Goal: Task Accomplishment & Management: Complete application form

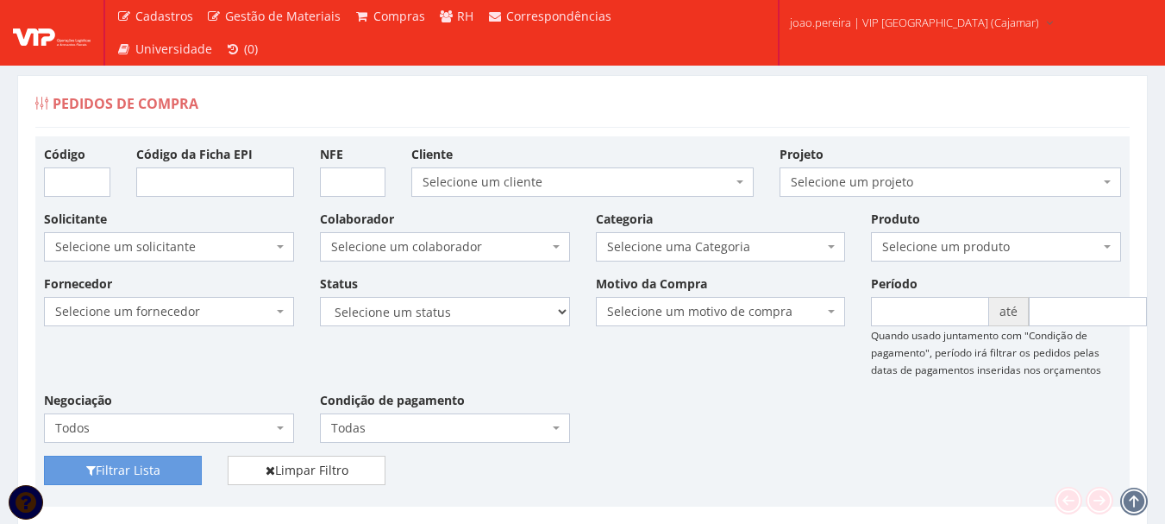
scroll to position [431, 0]
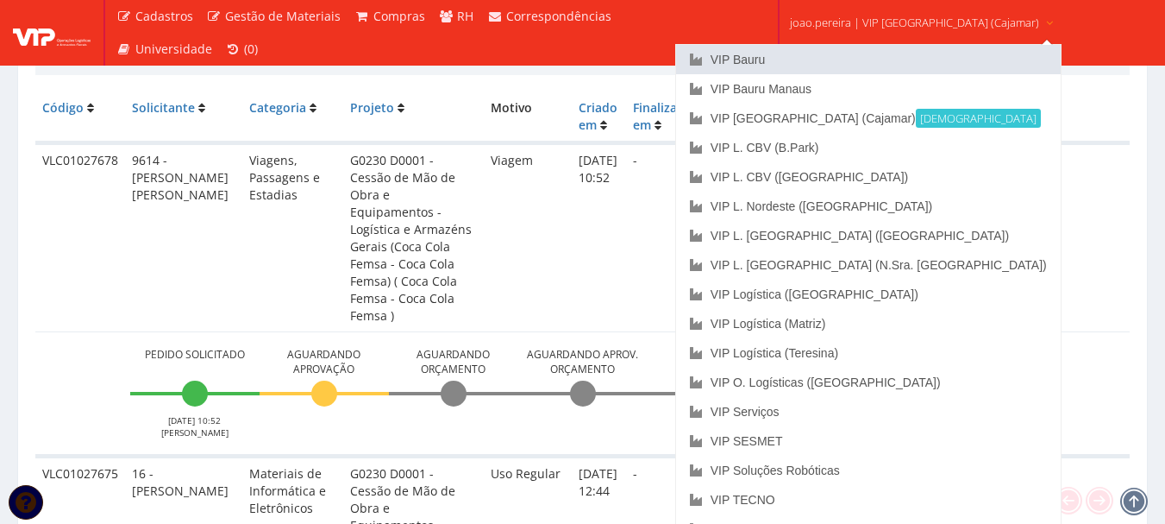
click at [834, 66] on link "VIP Bauru" at bounding box center [868, 59] width 385 height 29
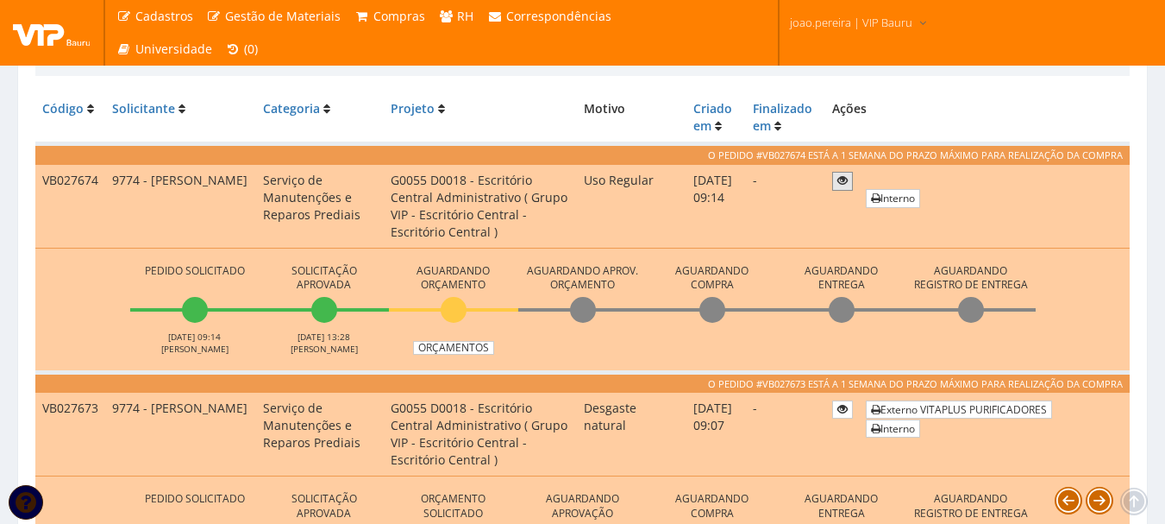
scroll to position [431, 0]
click at [462, 349] on link "Orçamentos" at bounding box center [453, 347] width 81 height 14
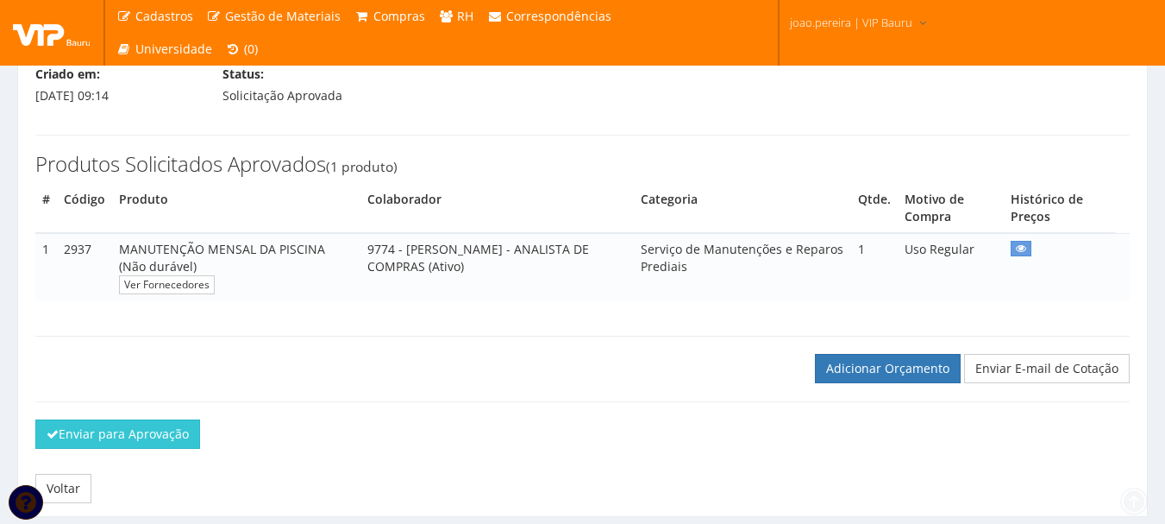
scroll to position [243, 0]
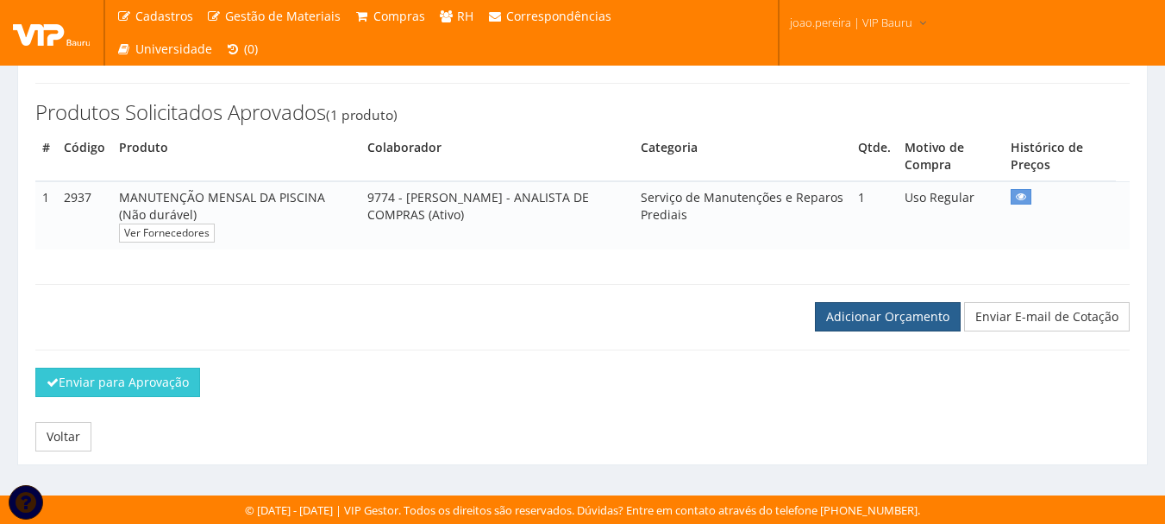
click at [927, 307] on link "Adicionar Orçamento" at bounding box center [888, 316] width 146 height 29
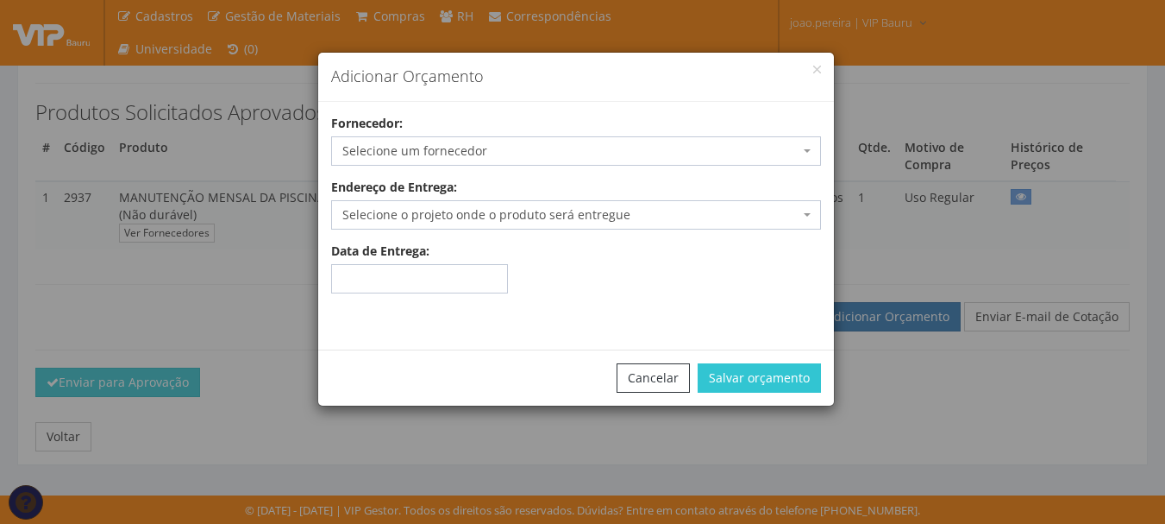
click at [531, 160] on span "Selecione um fornecedor" at bounding box center [576, 150] width 490 height 29
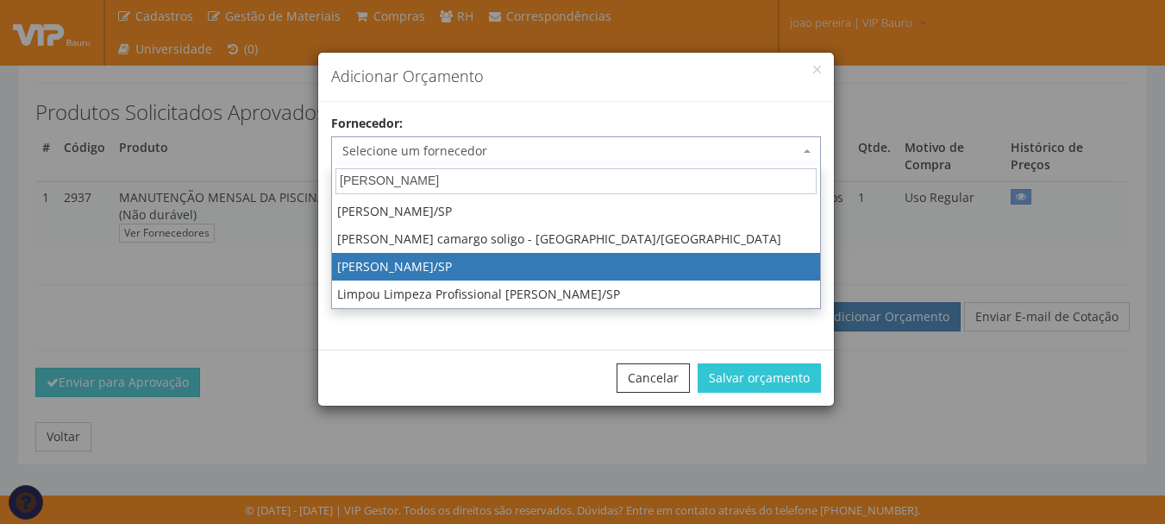
type input "augusto"
select select "2225"
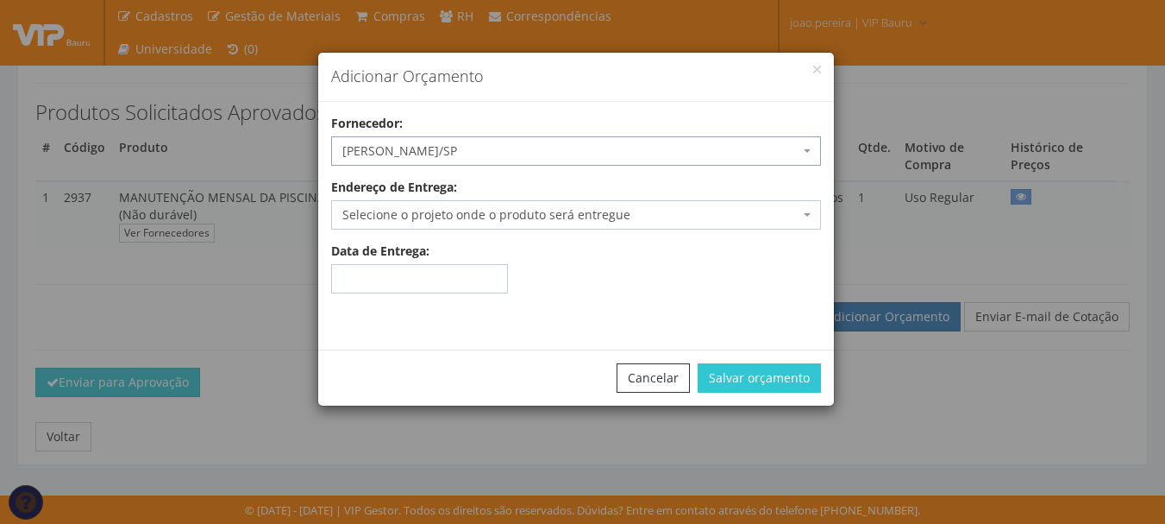
click at [791, 216] on span "Selecione o projeto onde o produto será entregue" at bounding box center [570, 214] width 457 height 17
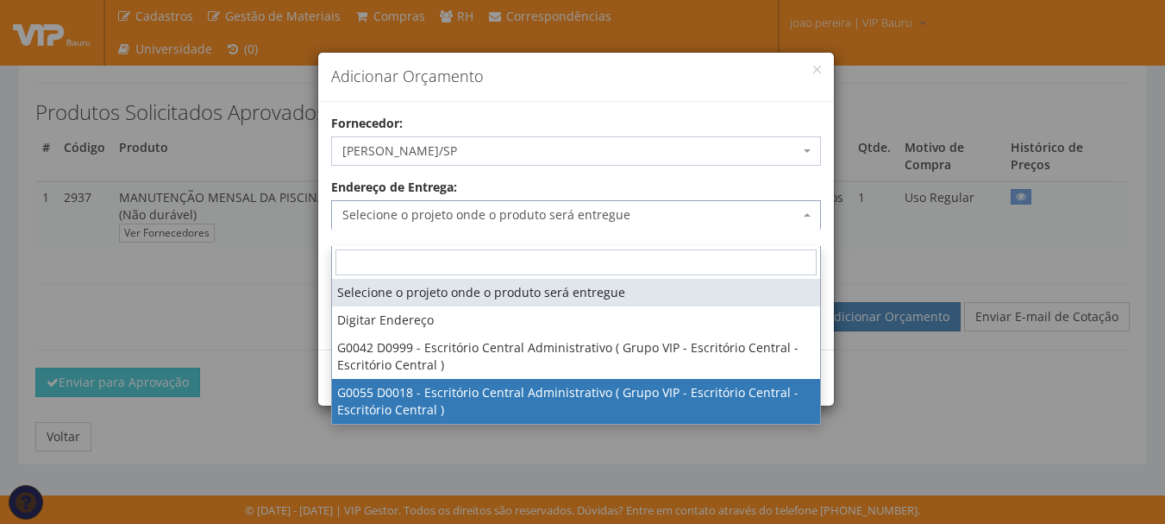
select select "55"
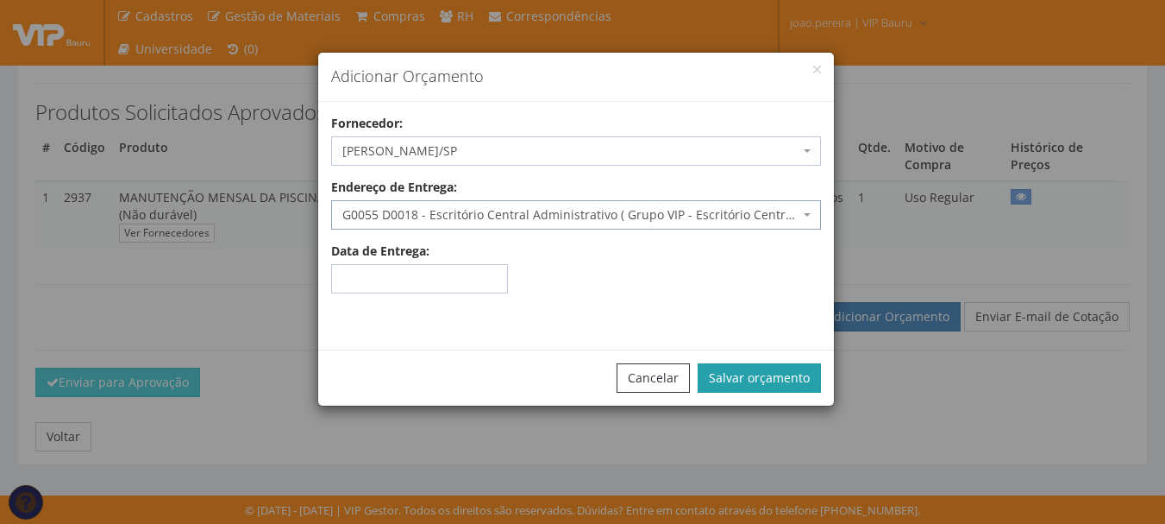
click at [782, 377] on button "Salvar orçamento" at bounding box center [759, 377] width 123 height 29
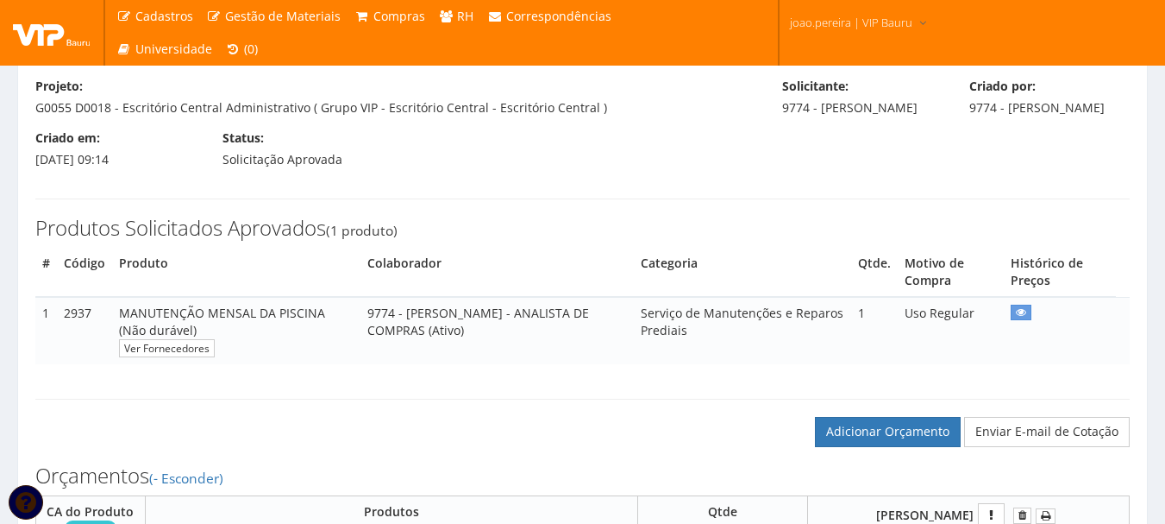
scroll to position [173, 0]
click at [916, 446] on link "Adicionar Orçamento" at bounding box center [888, 431] width 146 height 29
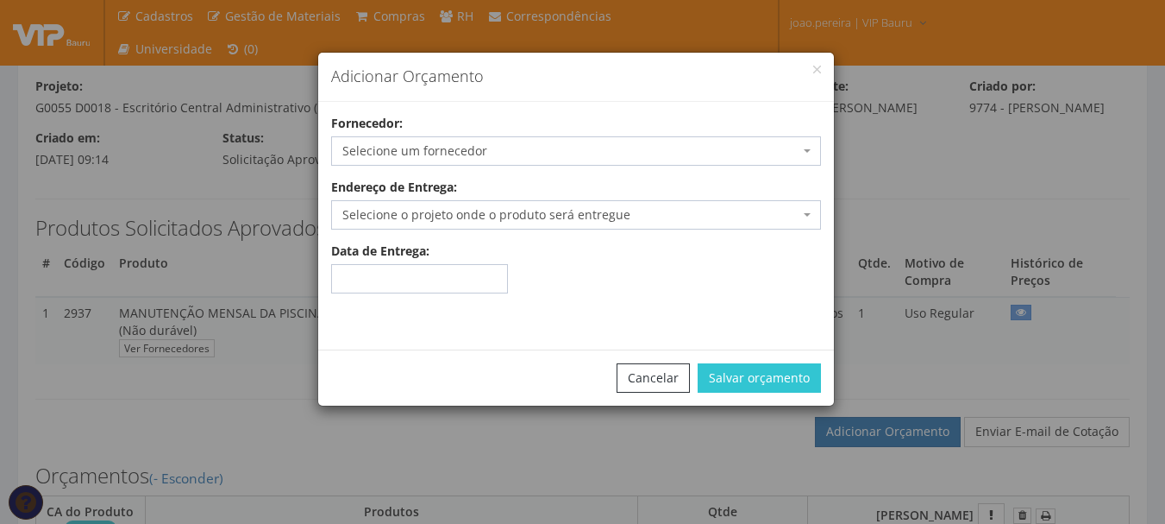
click at [582, 142] on span "Selecione um fornecedor" at bounding box center [570, 150] width 457 height 17
click at [819, 66] on button "button" at bounding box center [817, 70] width 8 height 8
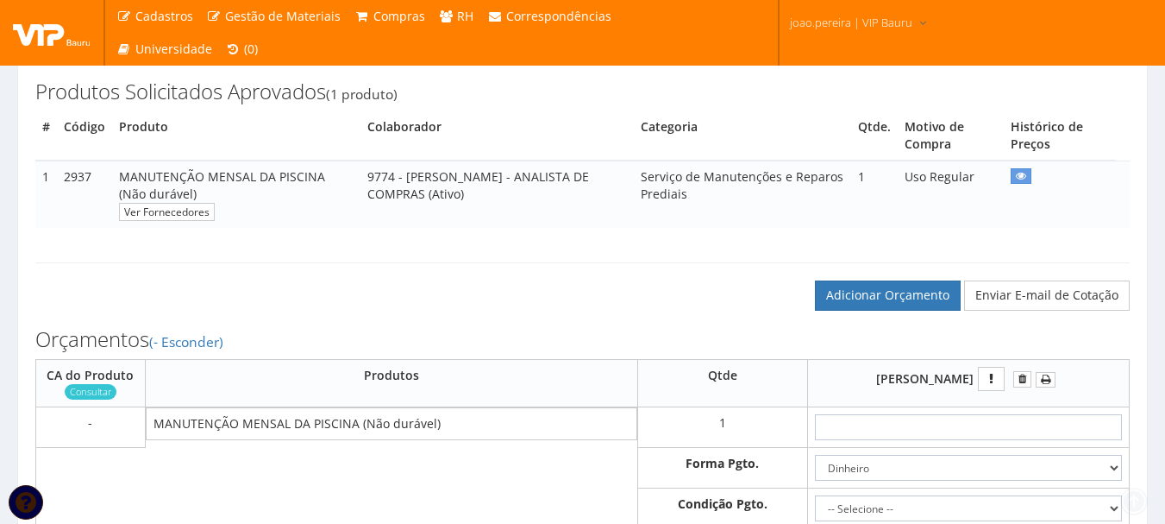
scroll to position [518, 0]
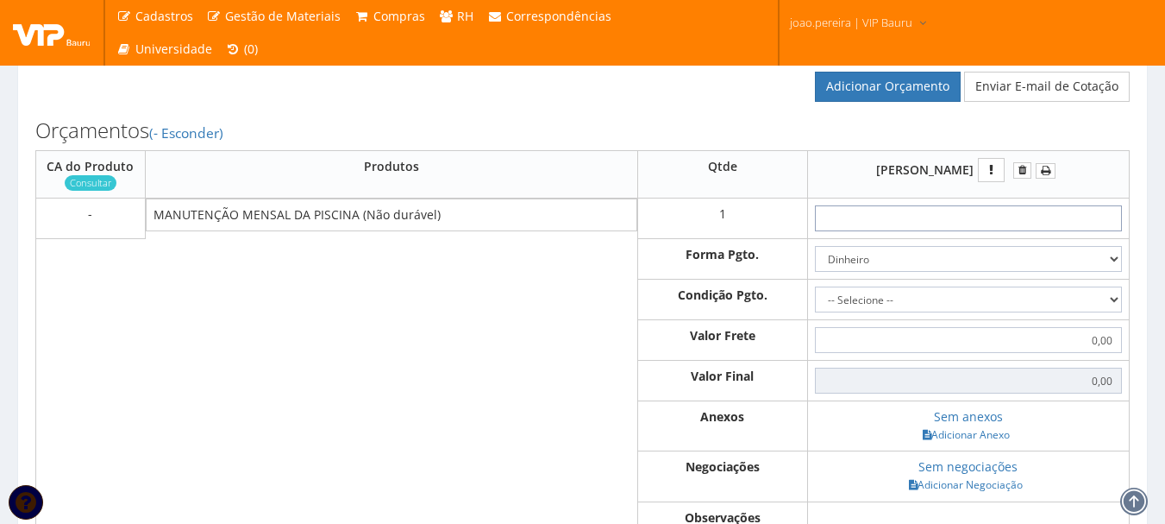
click at [969, 231] on input "text" at bounding box center [968, 218] width 307 height 26
type input "3"
type input "3,00"
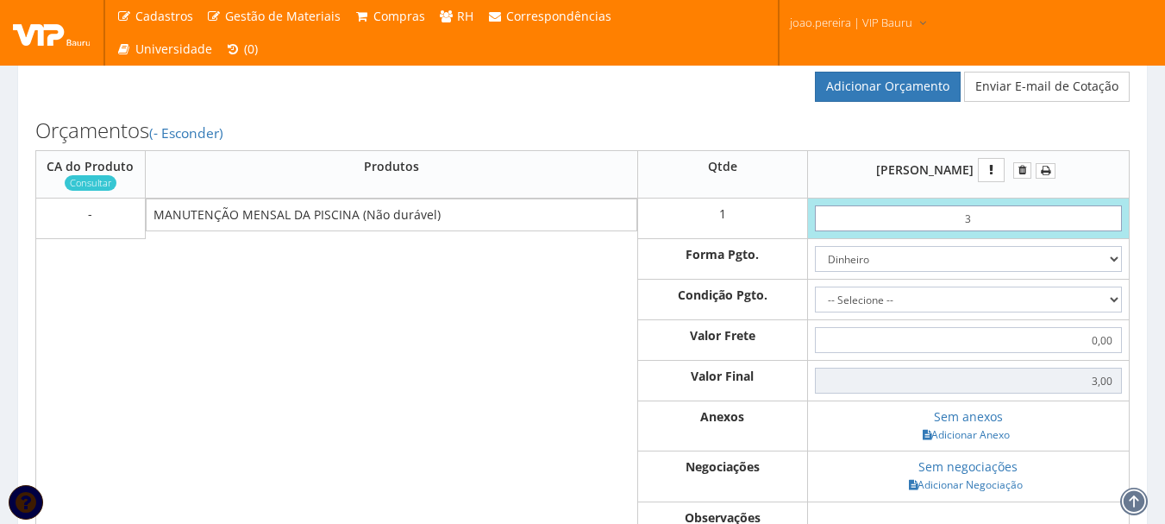
type input "32"
type input "32,00"
type input "3,20"
type input "32,00"
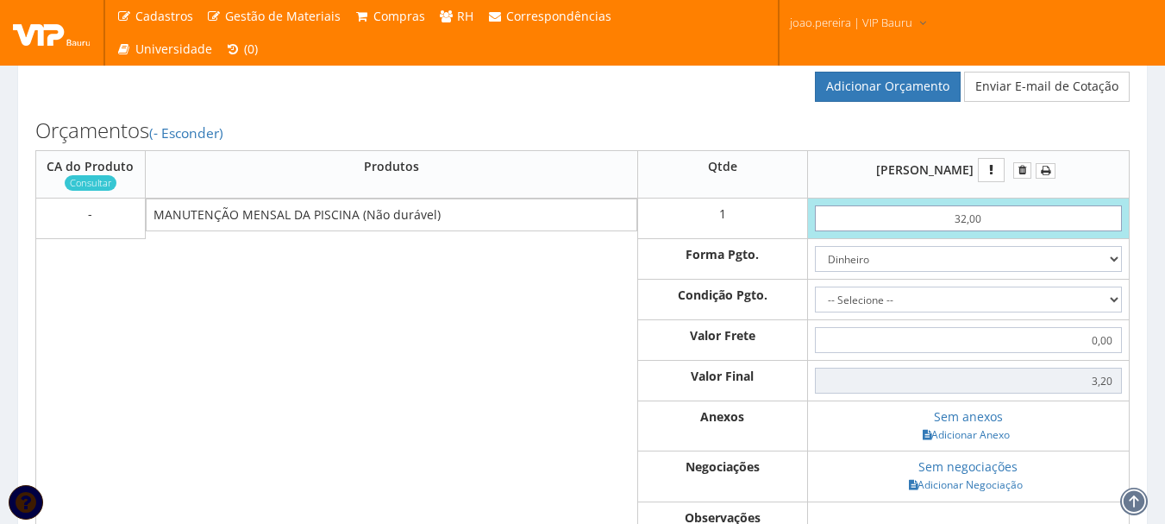
type input "32,00"
type input "320,00"
click at [1118, 272] on select "Dinheiro Boleto Bancário Depósito Transferência Bancária Cartão de Crédito Cart…" at bounding box center [968, 259] width 307 height 26
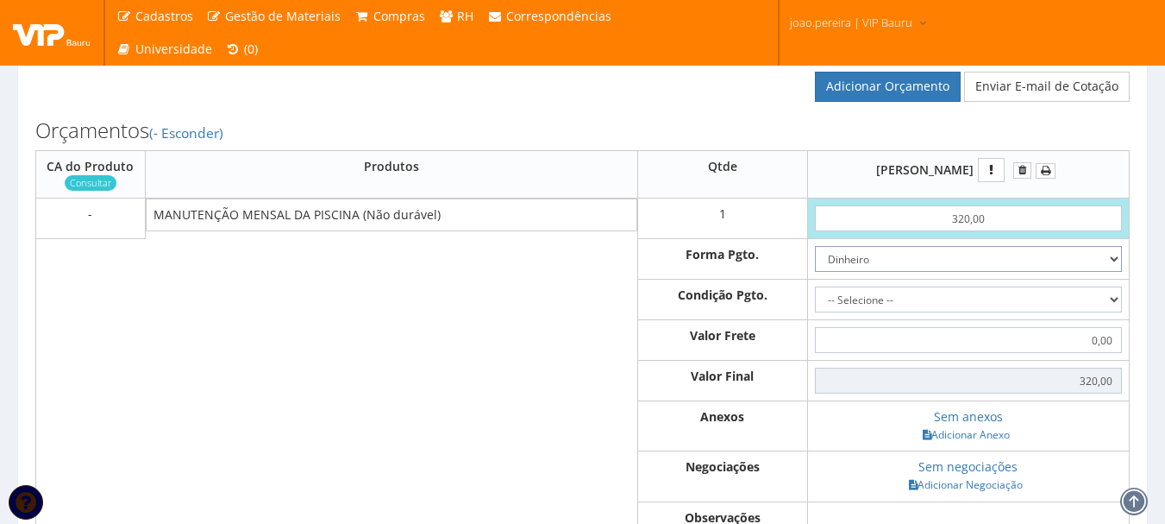
select select "3"
click at [815, 263] on select "Dinheiro Boleto Bancário Depósito Transferência Bancária Cartão de Crédito Cart…" at bounding box center [968, 259] width 307 height 26
drag, startPoint x: 1121, startPoint y: 317, endPoint x: 1110, endPoint y: 323, distance: 12.0
click at [1121, 312] on select "-- Selecione -- À vista 7 dias 10 dias" at bounding box center [968, 299] width 307 height 26
select select "0"
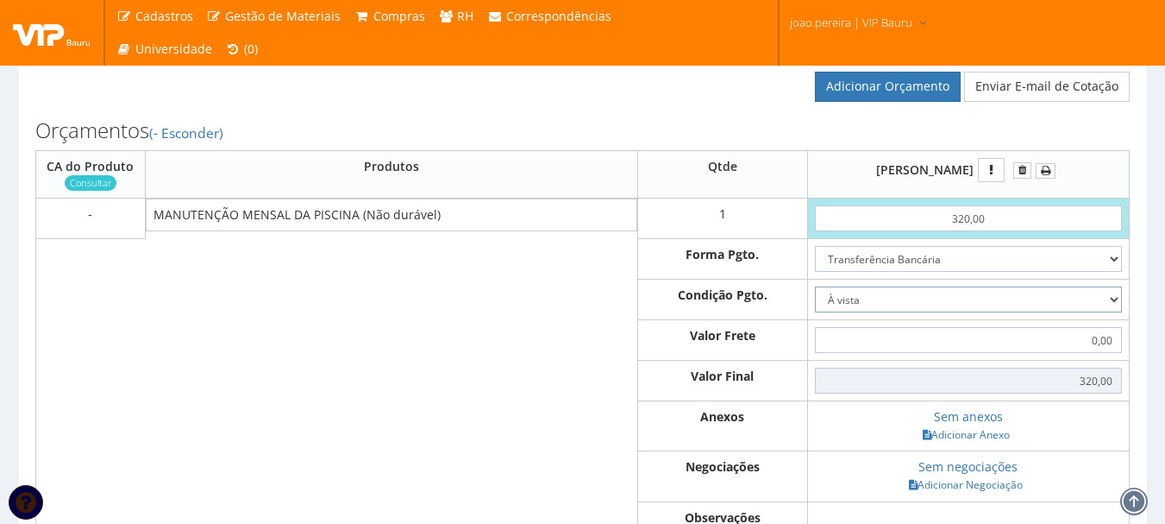
click at [815, 304] on select "-- Selecione -- À vista 7 dias 10 dias" at bounding box center [968, 299] width 307 height 26
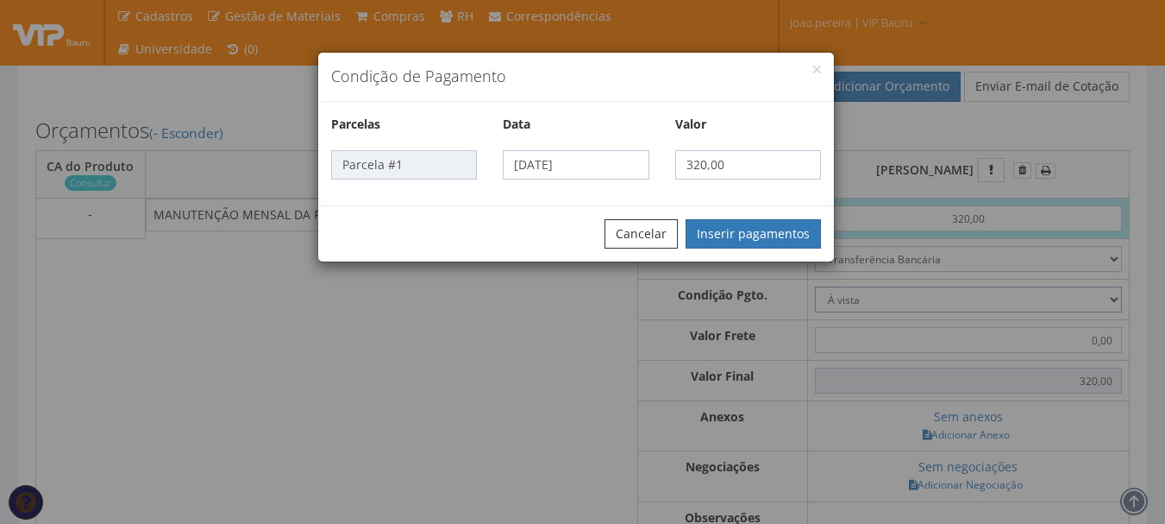
scroll to position [431, 0]
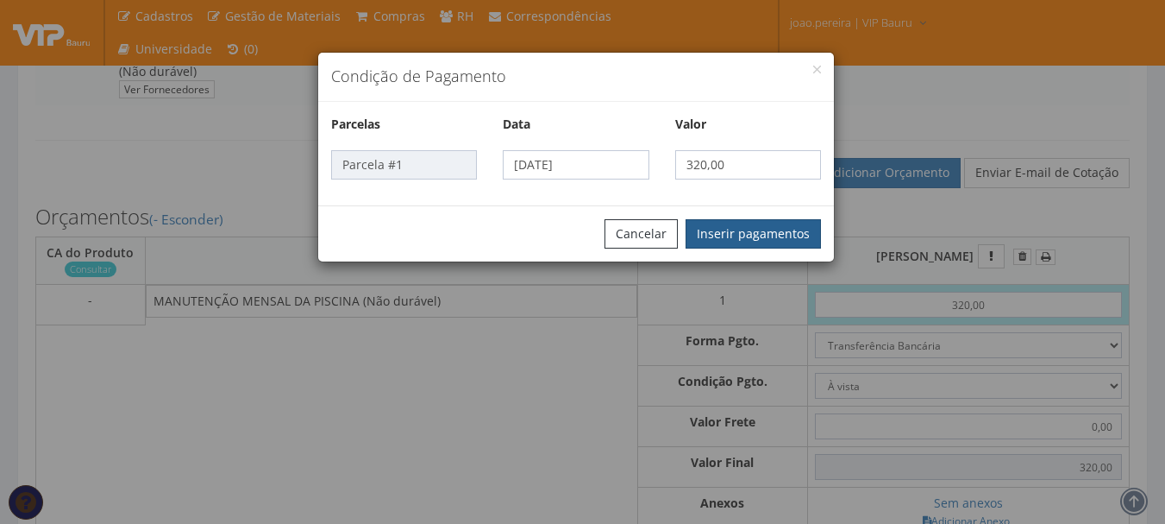
click at [774, 229] on button "Inserir pagamentos" at bounding box center [753, 233] width 135 height 29
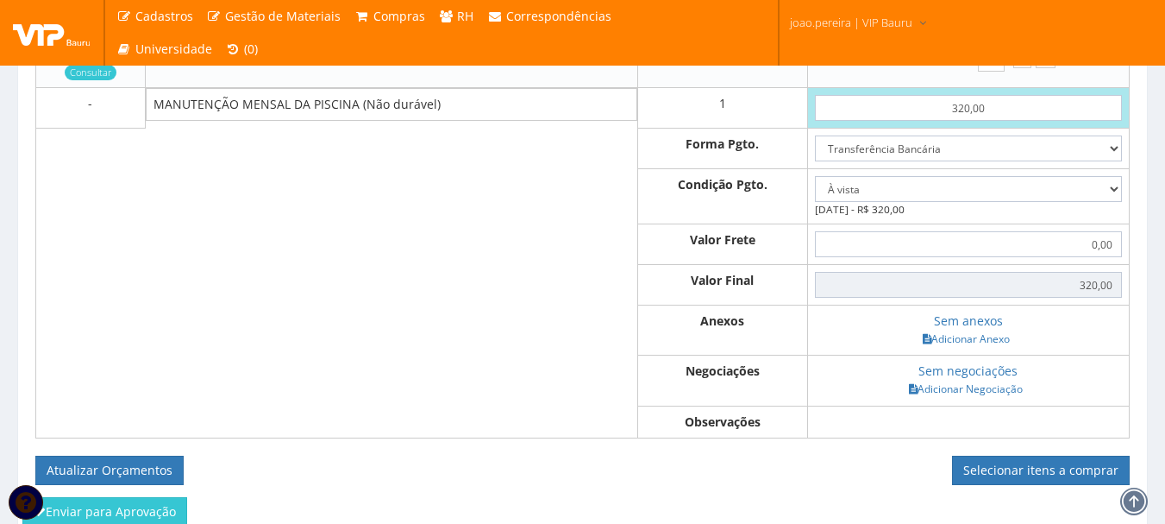
scroll to position [775, 0]
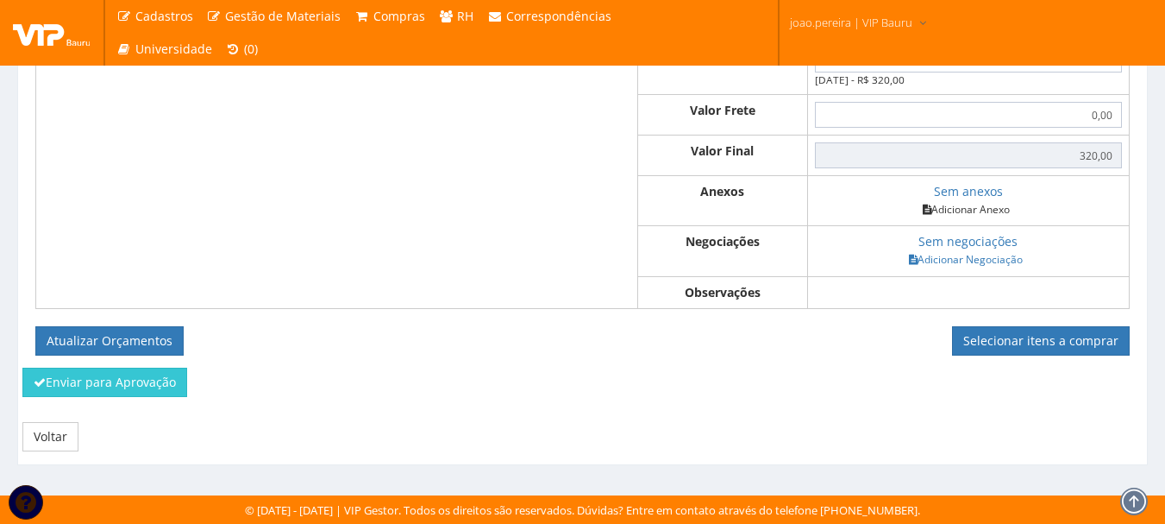
click at [941, 204] on link "Adicionar Anexo" at bounding box center [966, 209] width 97 height 18
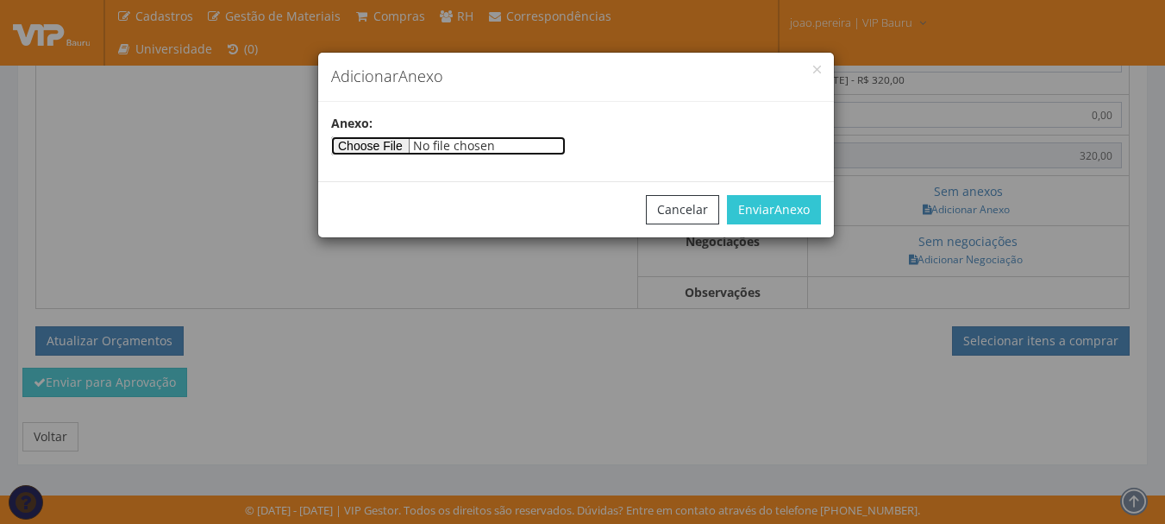
click at [394, 150] on input"] "file" at bounding box center [448, 145] width 235 height 19
type input"] "C:\fakepath\Orçamento piscina .jpg"
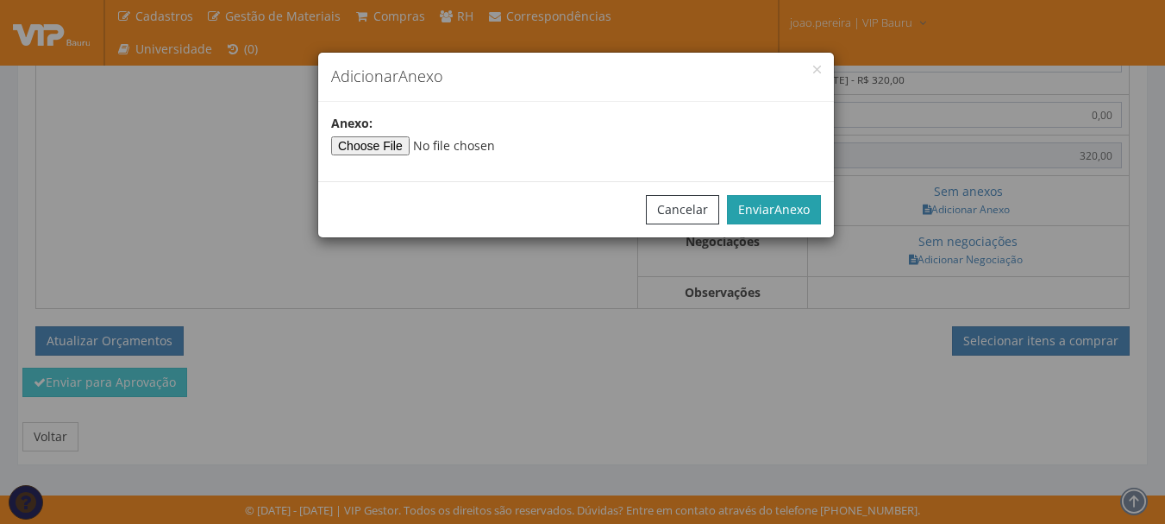
click at [792, 203] on span "Anexo" at bounding box center [792, 209] width 35 height 16
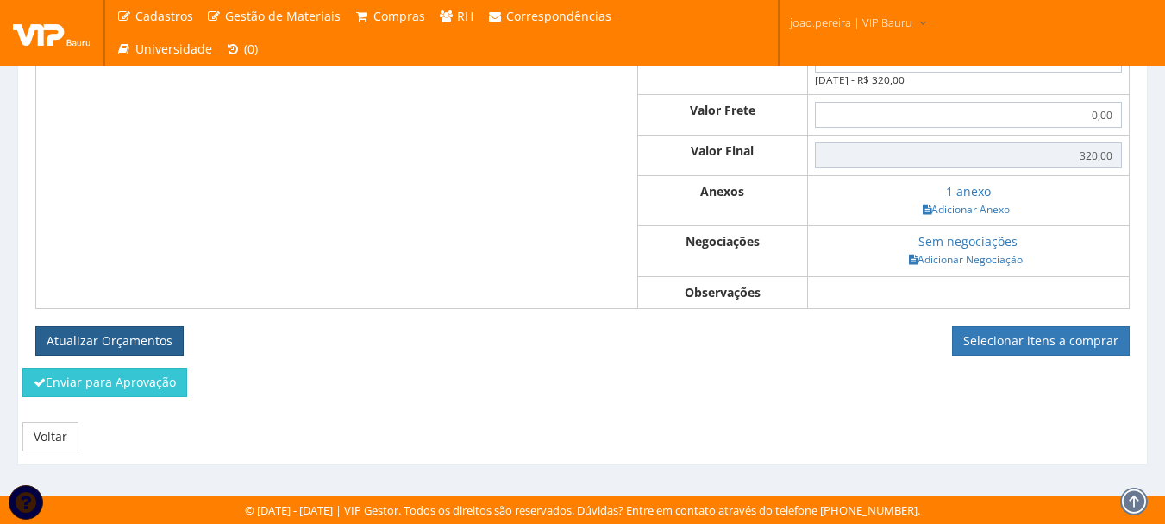
click at [87, 340] on button "Atualizar Orçamentos" at bounding box center [109, 340] width 148 height 29
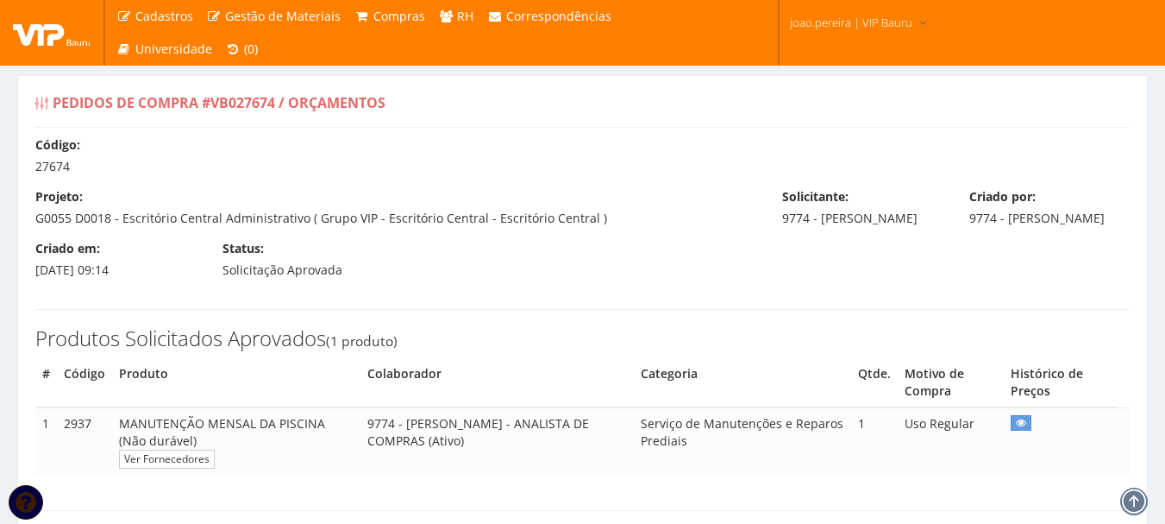
select select "0"
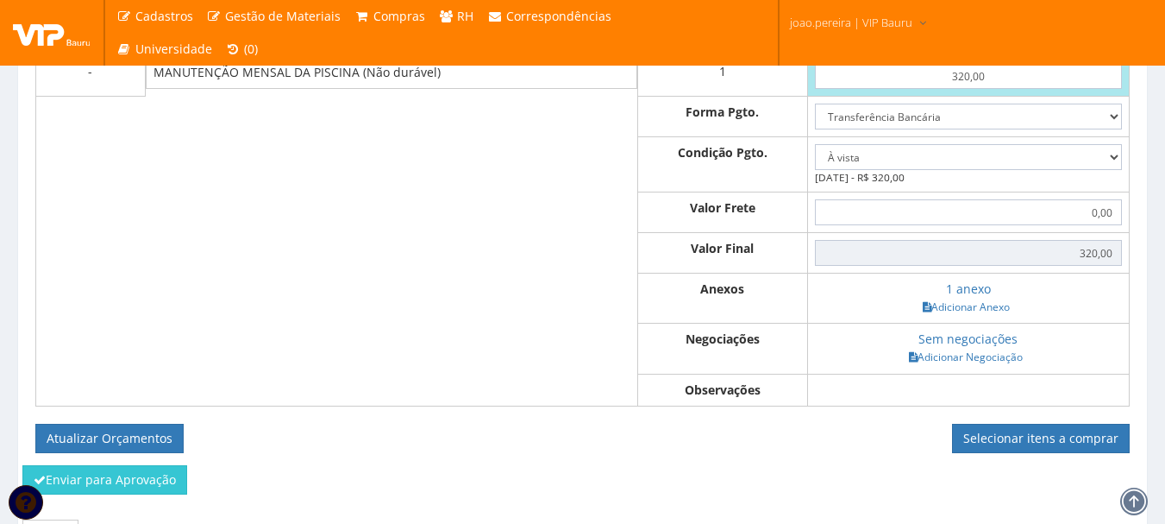
scroll to position [713, 0]
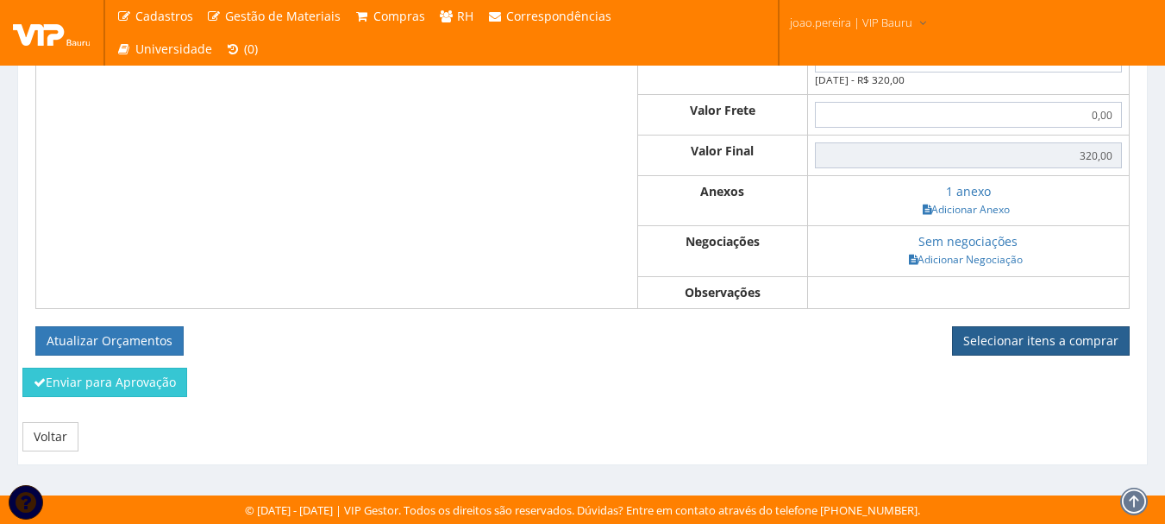
click at [1015, 349] on link "Selecionar itens a comprar" at bounding box center [1041, 340] width 178 height 29
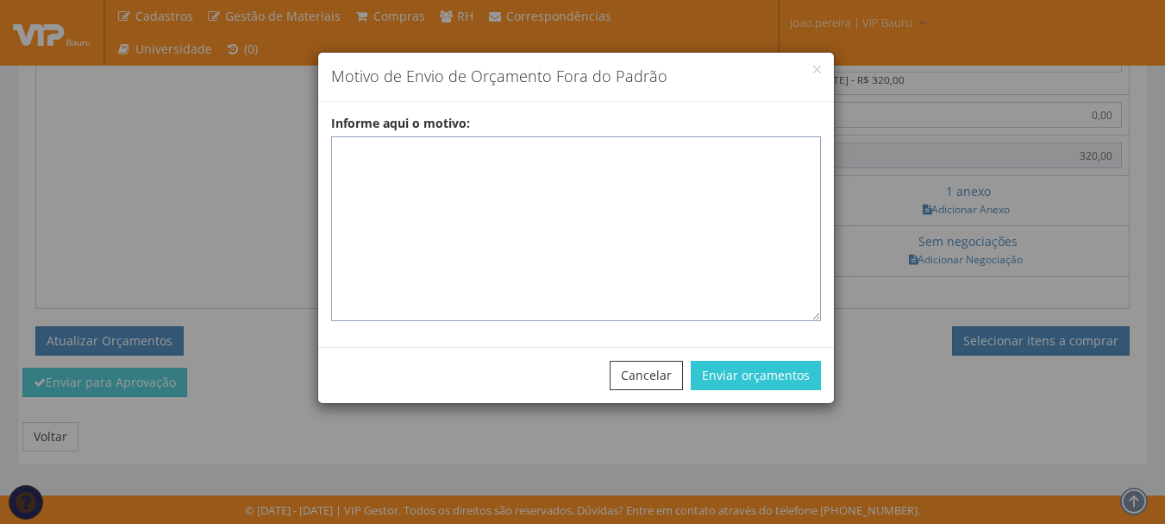
click at [555, 154] on textarea "Informe aqui o motivo:" at bounding box center [576, 228] width 490 height 185
click at [562, 148] on textarea "Pedido de compra para pagamento dos valores referente a man" at bounding box center [576, 228] width 490 height 185
click at [606, 150] on textarea "Pedido de compra para pagamento do valores referente a man" at bounding box center [576, 228] width 490 height 185
click at [601, 152] on textarea "Pedido de compra para pagamento do valores referente a man" at bounding box center [576, 228] width 490 height 185
click at [700, 154] on textarea "Pedido de compra para pagamento do valor referente a man" at bounding box center [576, 228] width 490 height 185
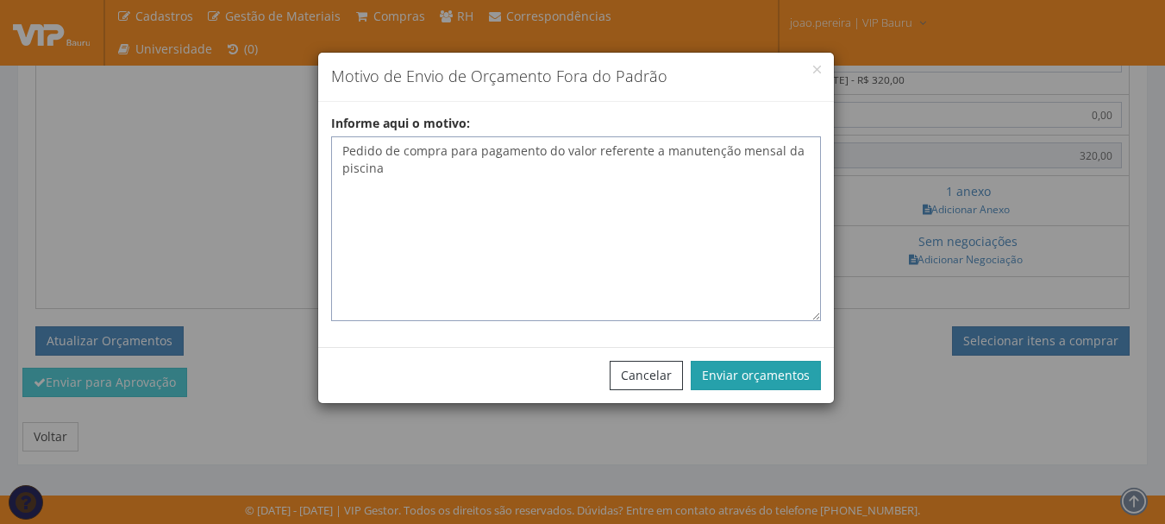
type textarea "Pedido de compra para pagamento do valor referente a manutenção mensal da pisci…"
click at [771, 371] on button "Enviar orçamentos" at bounding box center [756, 375] width 130 height 29
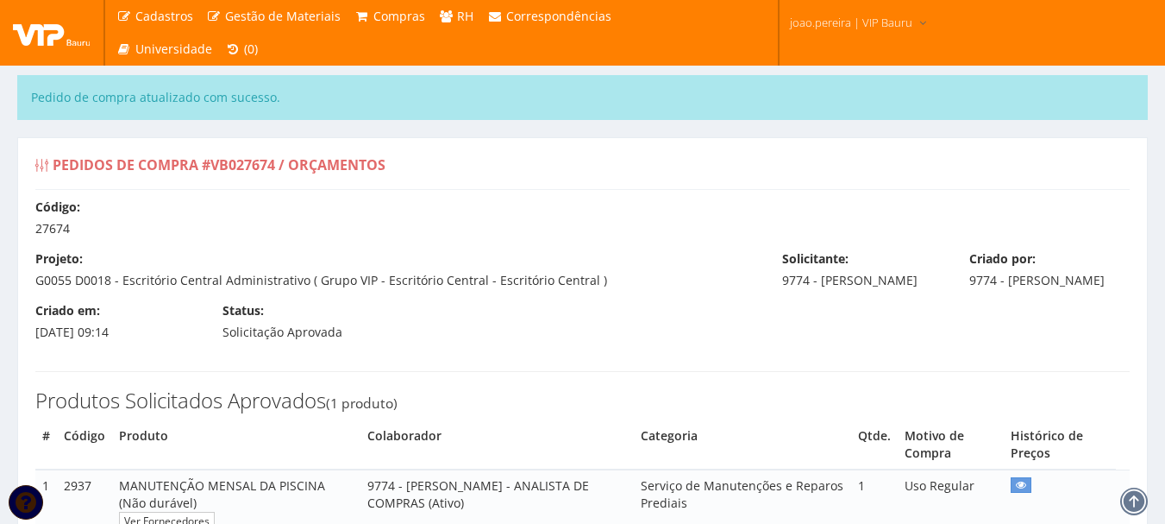
select select "0"
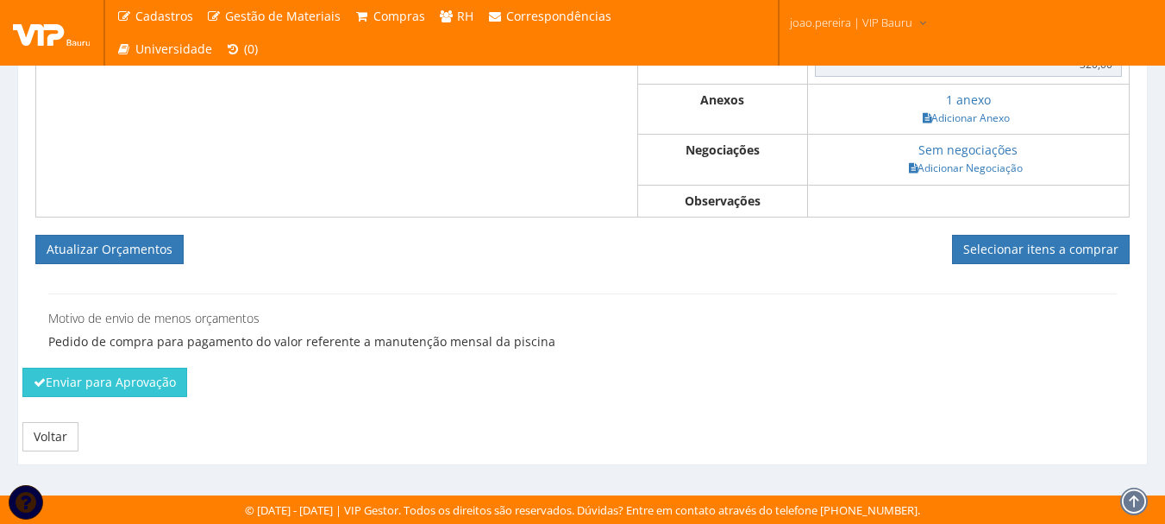
scroll to position [866, 0]
click at [1024, 251] on link "Selecionar itens a comprar" at bounding box center [1041, 249] width 178 height 29
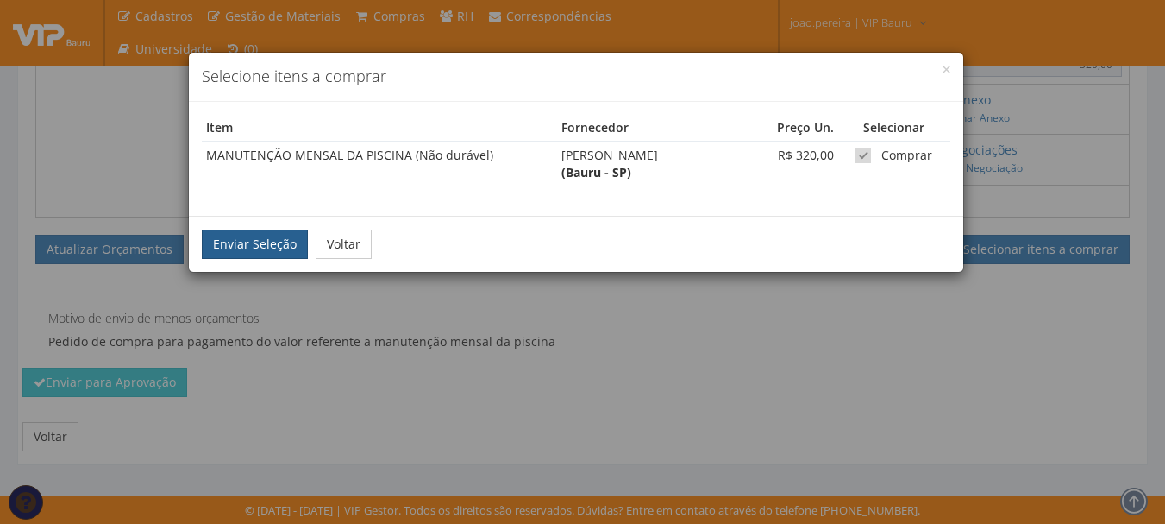
click at [240, 248] on button "Enviar Seleção" at bounding box center [255, 243] width 106 height 29
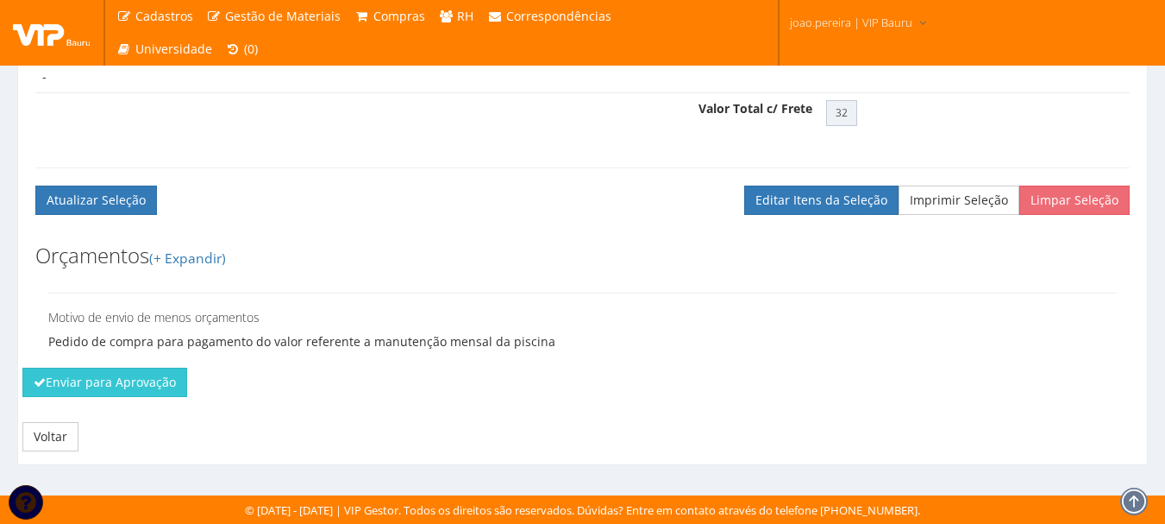
scroll to position [678, 0]
click at [99, 380] on button "Enviar para Aprovação" at bounding box center [104, 381] width 165 height 29
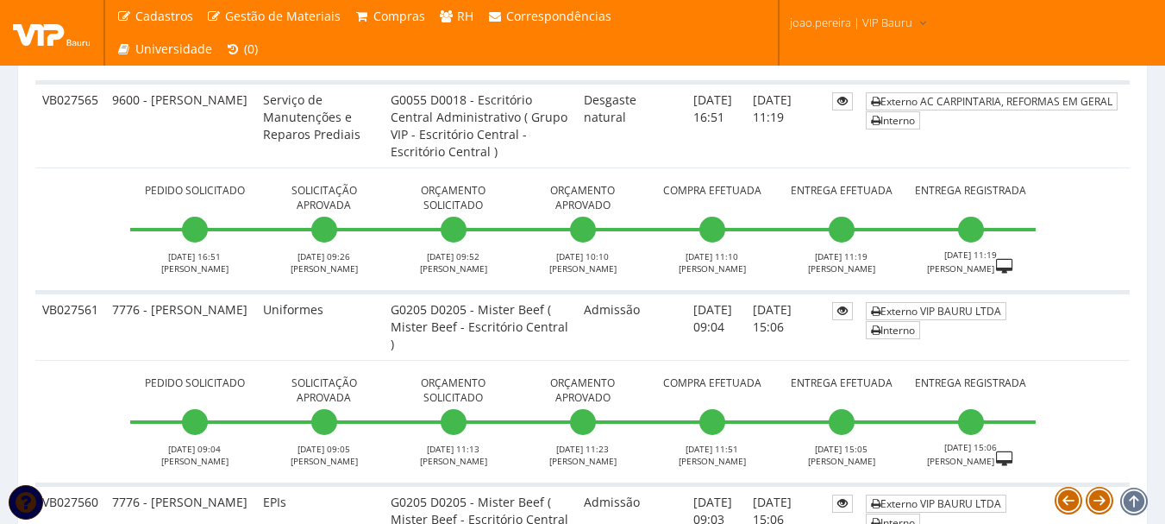
scroll to position [6038, 0]
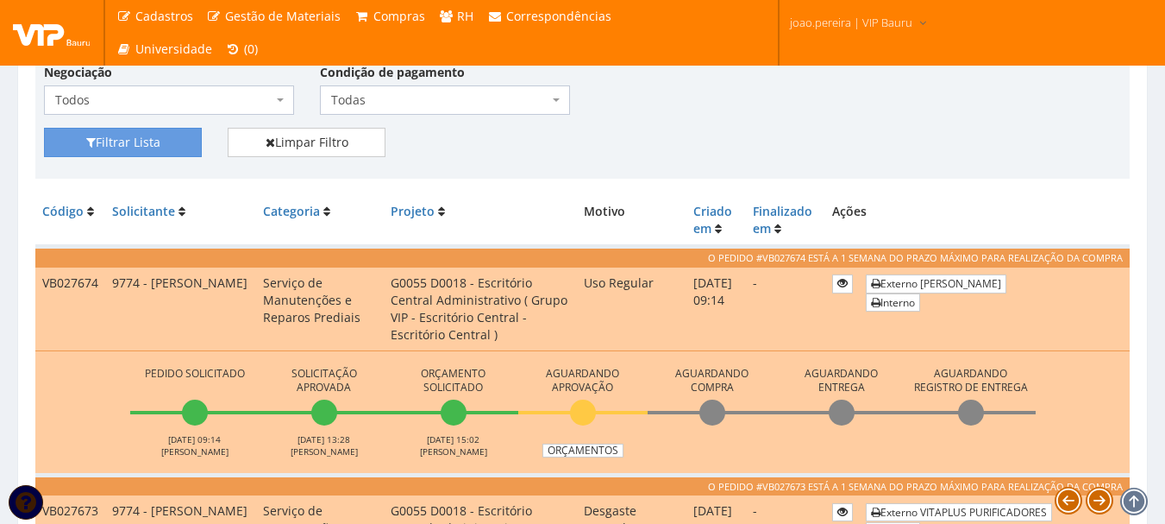
scroll to position [431, 0]
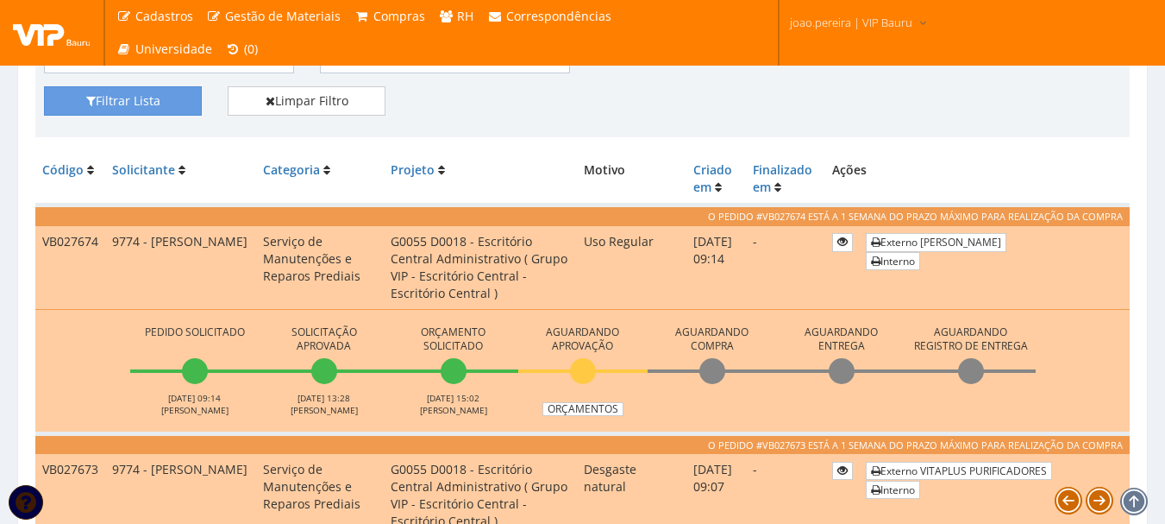
click at [672, 97] on div "Filtrar Lista Limpar Filtro" at bounding box center [582, 107] width 1103 height 42
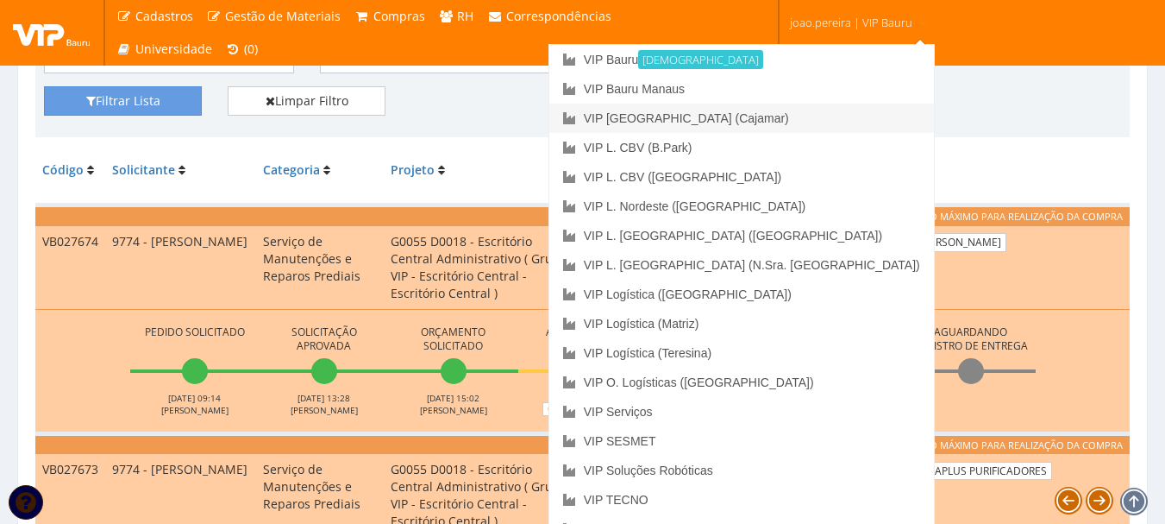
click at [824, 120] on link "VIP [GEOGRAPHIC_DATA] (Cajamar)" at bounding box center [741, 118] width 385 height 29
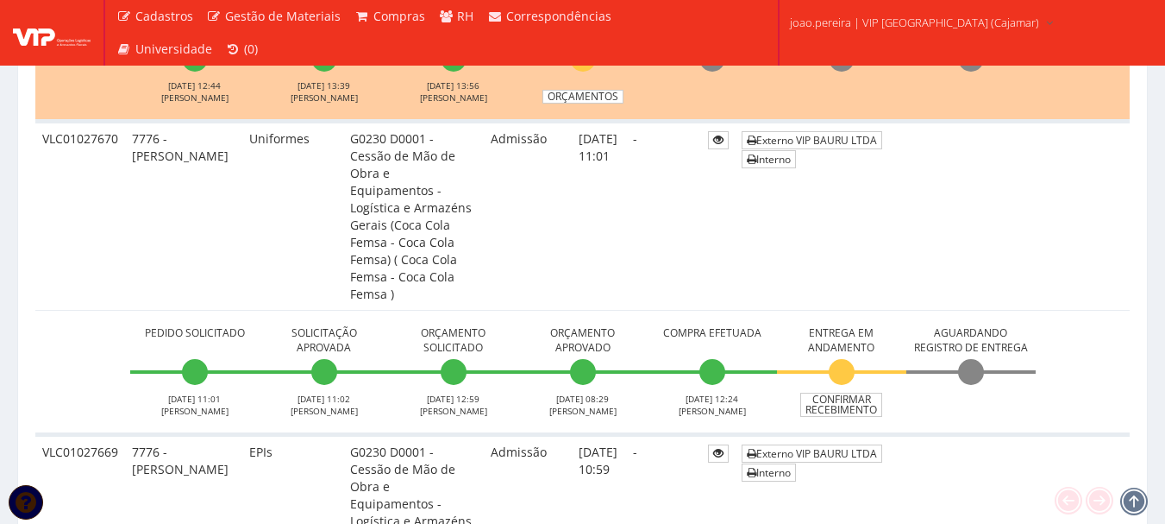
scroll to position [1121, 0]
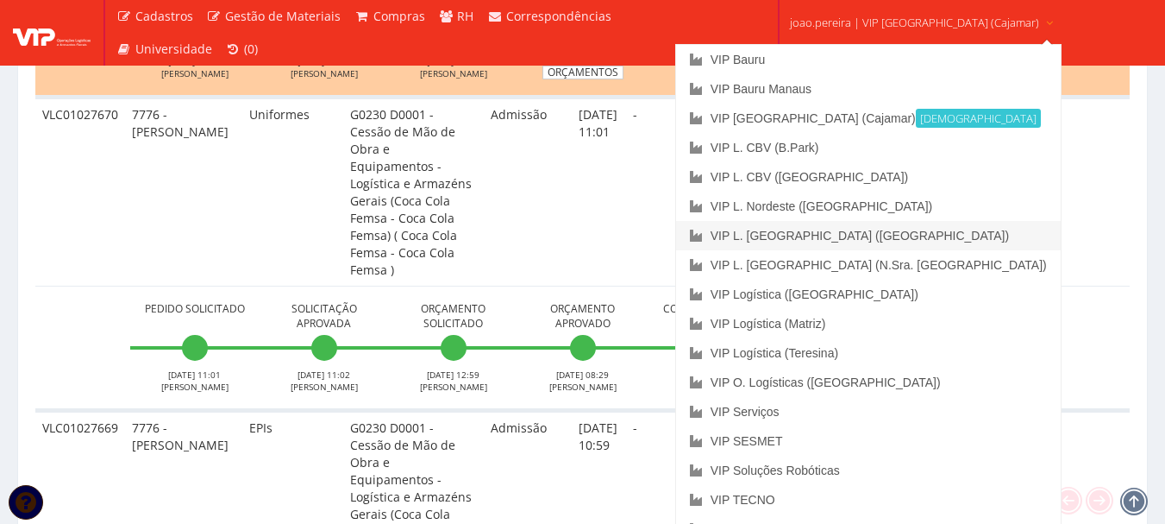
click at [901, 232] on link "VIP L. [GEOGRAPHIC_DATA] ([GEOGRAPHIC_DATA])" at bounding box center [868, 235] width 385 height 29
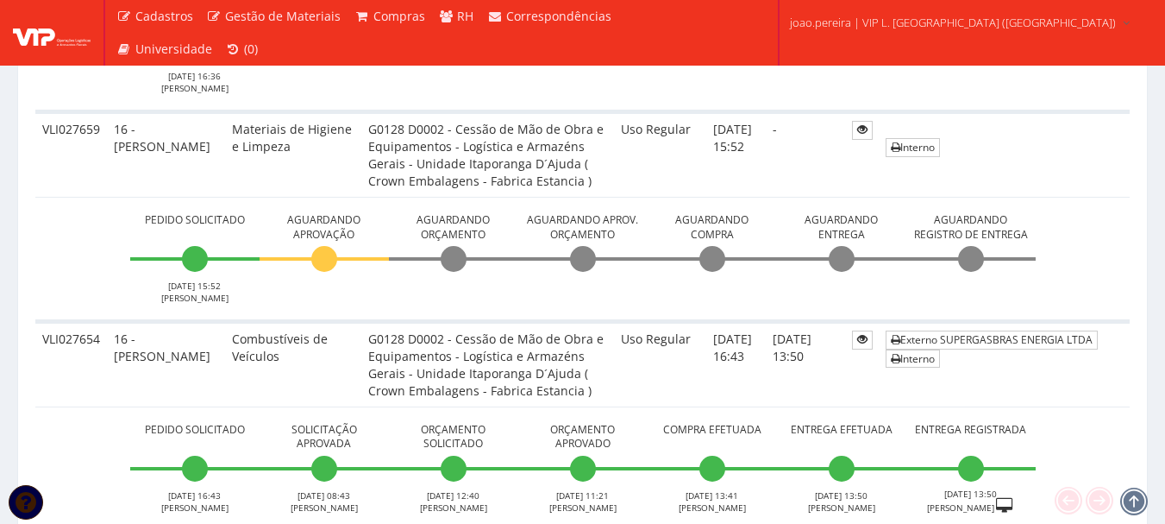
scroll to position [1121, 0]
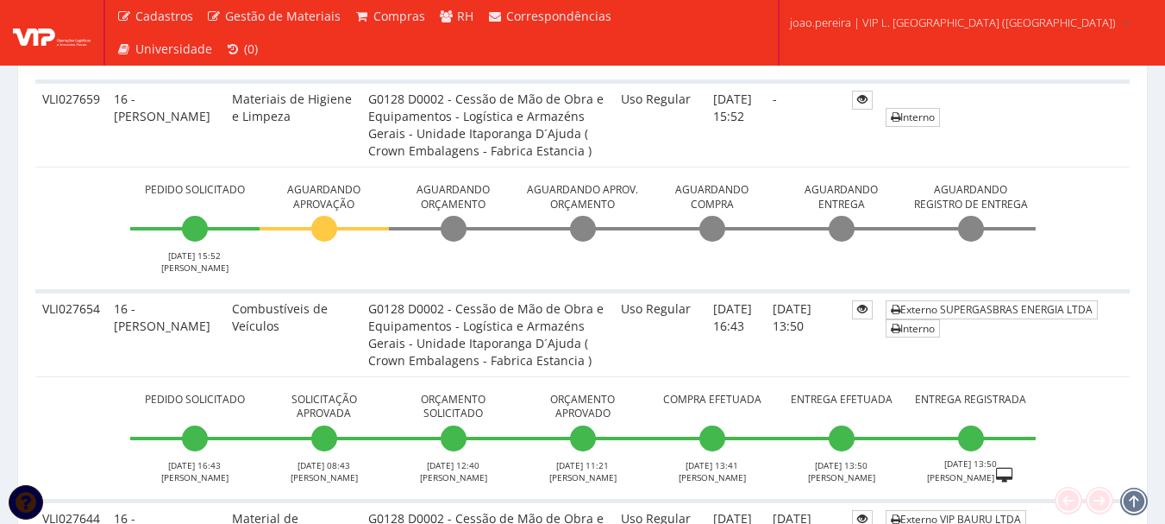
click at [1106, 255] on td "Pedido Solicitado 20/08/2025 15:52 JOSE SIQUEIRA Aguardando Aprovação Aguardand…" at bounding box center [582, 228] width 1095 height 124
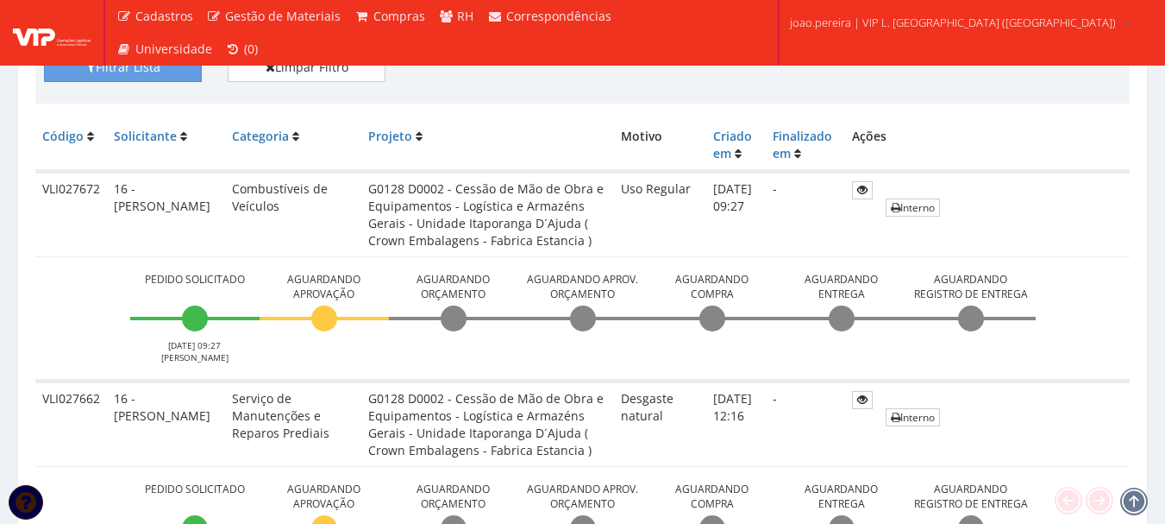
scroll to position [431, 0]
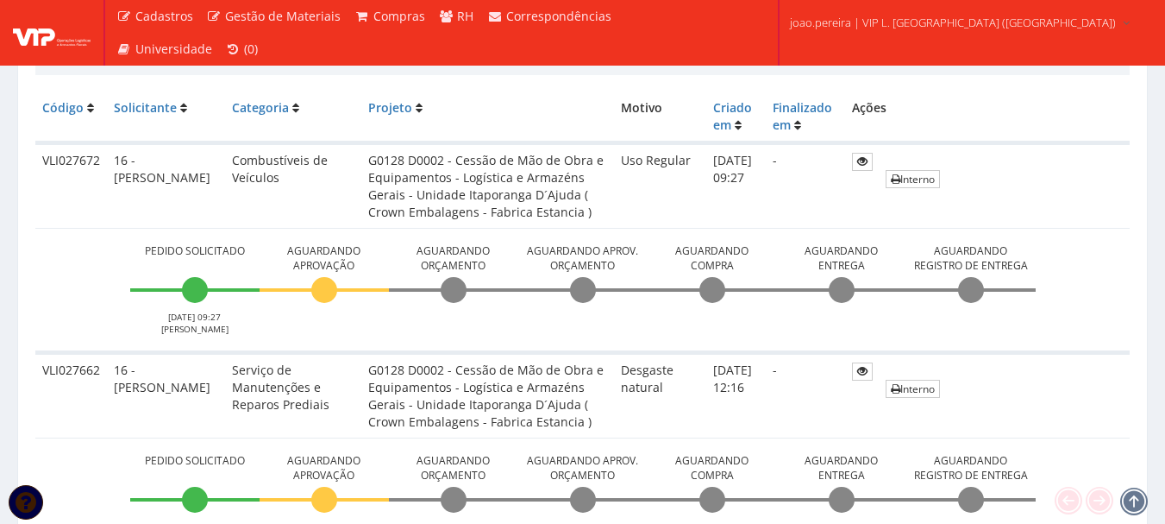
click at [66, 336] on td "Pedido Solicitado 27/08/2025 09:27 JOSE SIQUEIRA Aguardando Aprovação Aguardand…" at bounding box center [582, 290] width 1095 height 124
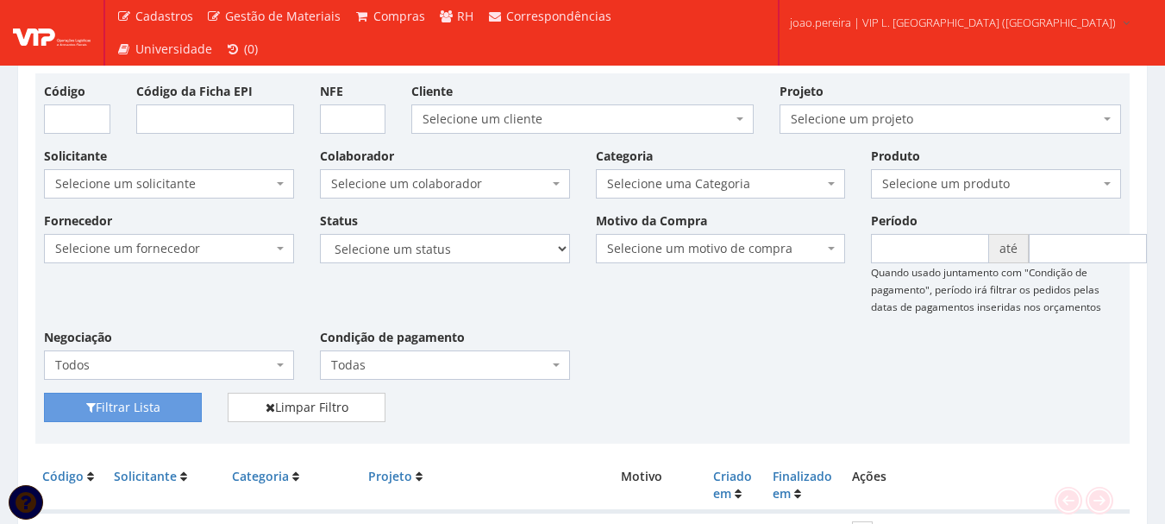
scroll to position [0, 0]
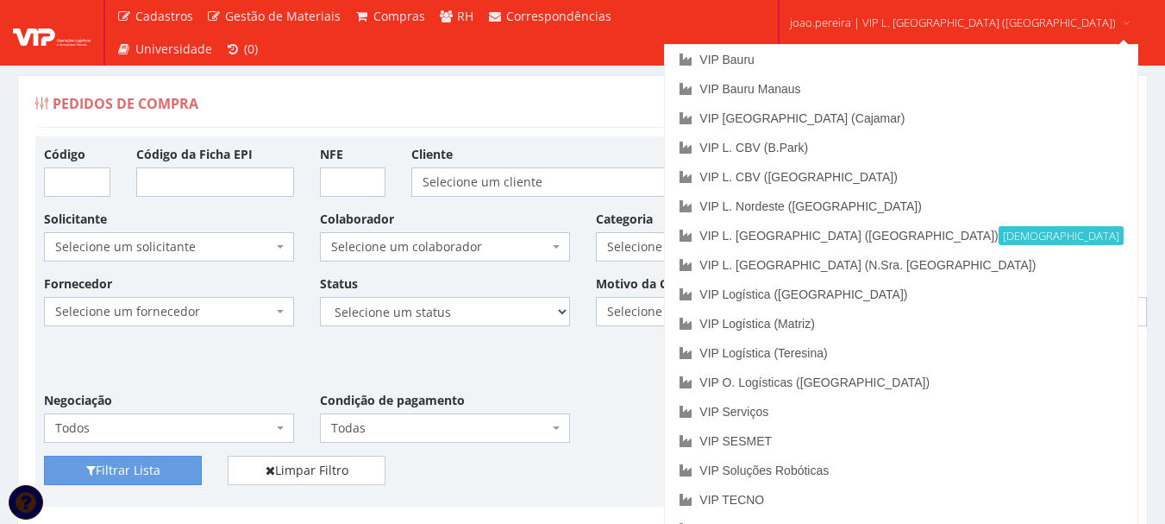
click at [972, 16] on span "joao.pereira | VIP L. Sergipe (Itaporanga)" at bounding box center [953, 22] width 326 height 17
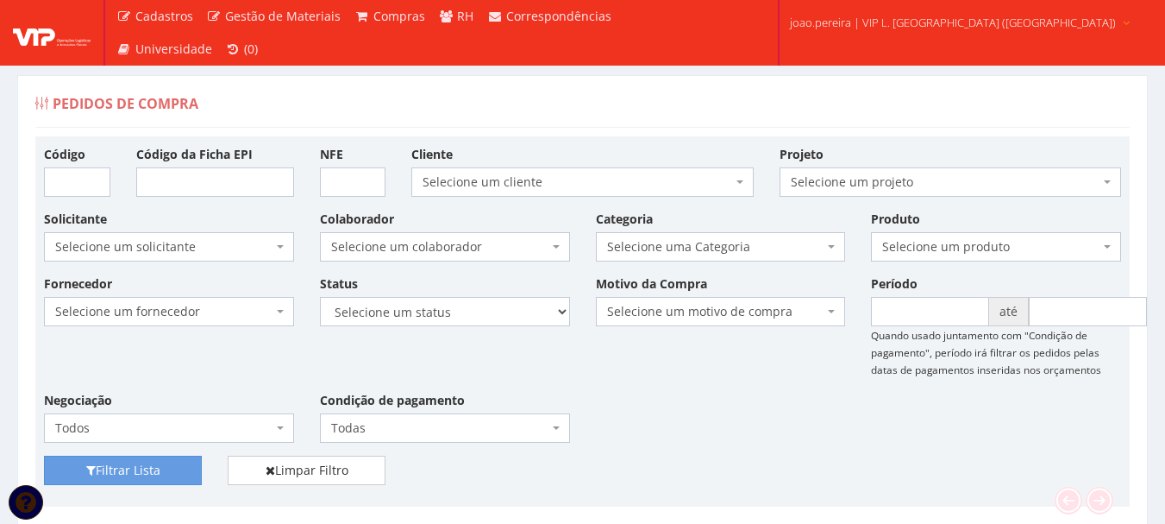
click at [970, 18] on span "joao.pereira | VIP L. Sergipe (Itaporanga)" at bounding box center [953, 22] width 326 height 17
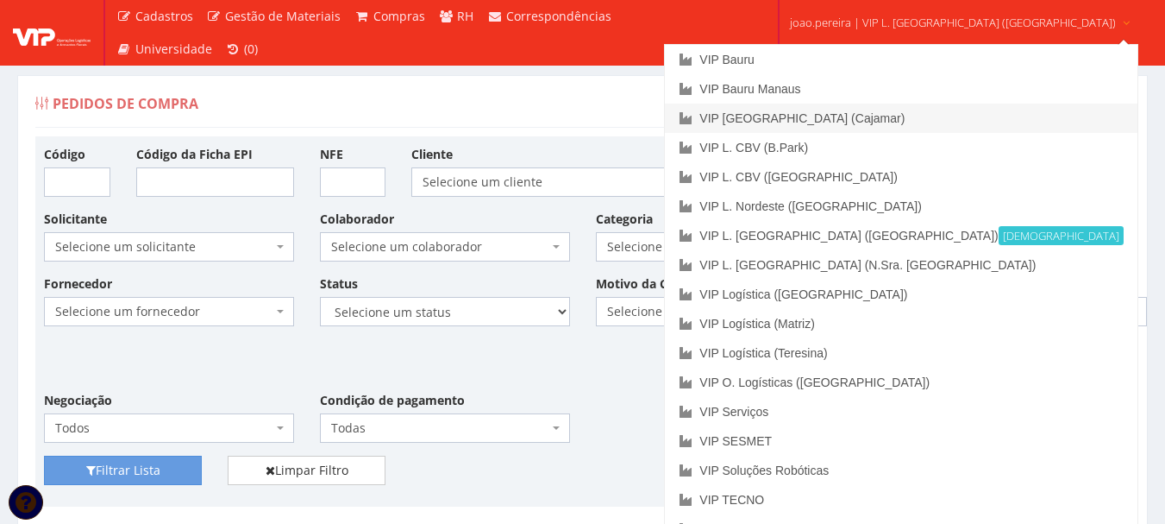
click at [886, 118] on link "VIP [GEOGRAPHIC_DATA] (Cajamar)" at bounding box center [901, 118] width 472 height 29
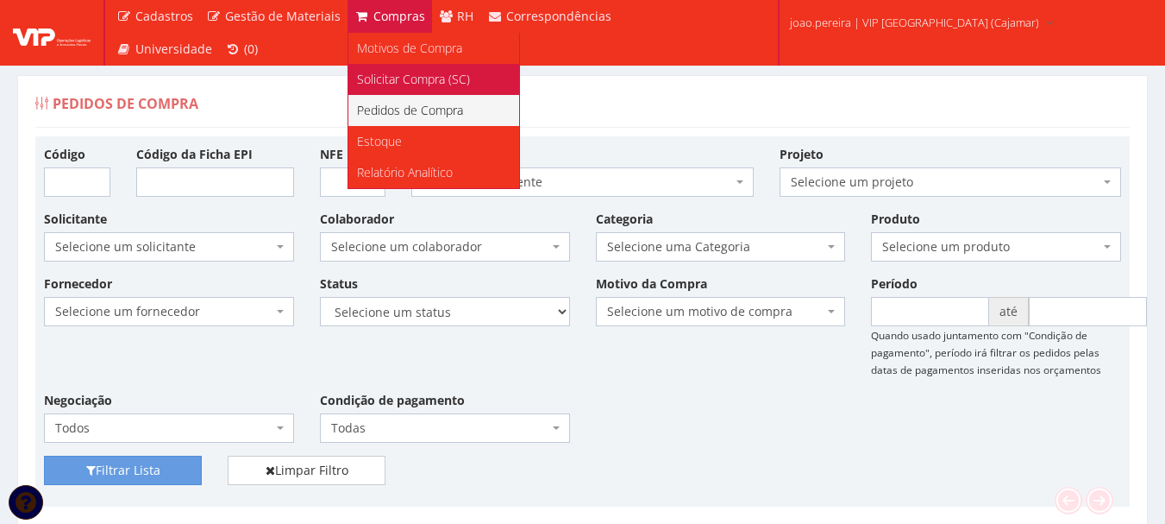
click at [387, 70] on link "Solicitar Compra (SC)" at bounding box center [433, 79] width 171 height 31
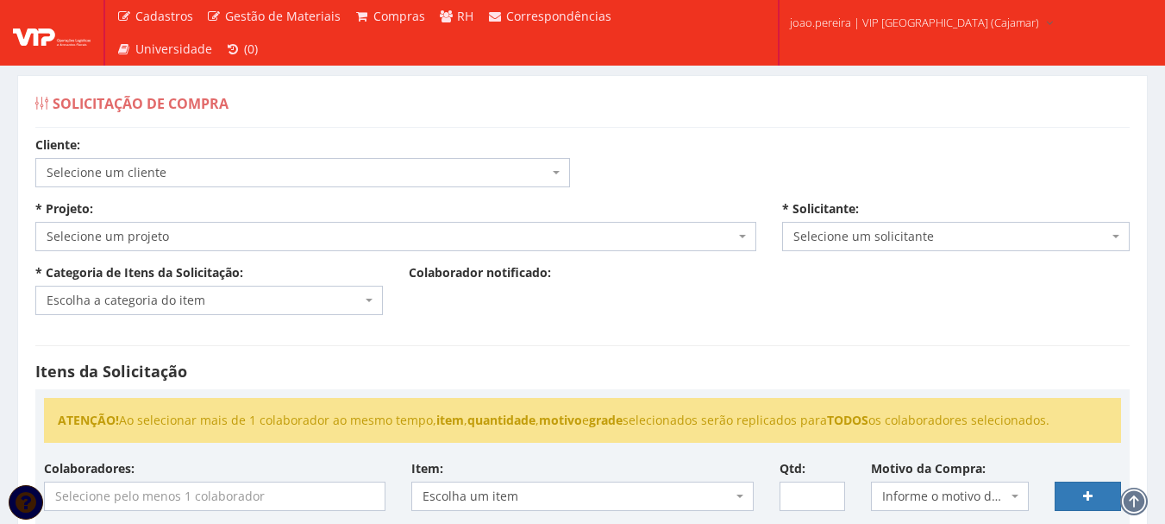
click at [283, 182] on span "Selecione um cliente" at bounding box center [302, 172] width 535 height 29
click at [13, 215] on div "Solicitação de Compra Cliente: Selecione um cliente COCA COLA FEMSA - SPAL INDU…" at bounding box center [582, 507] width 1157 height 864
click at [202, 119] on div "Solicitação de Compra" at bounding box center [131, 103] width 193 height 34
click at [18, 88] on div "Solicitação de Compra Cliente: Selecione um cliente COCA COLA FEMSA - SPAL INDU…" at bounding box center [582, 496] width 1131 height 843
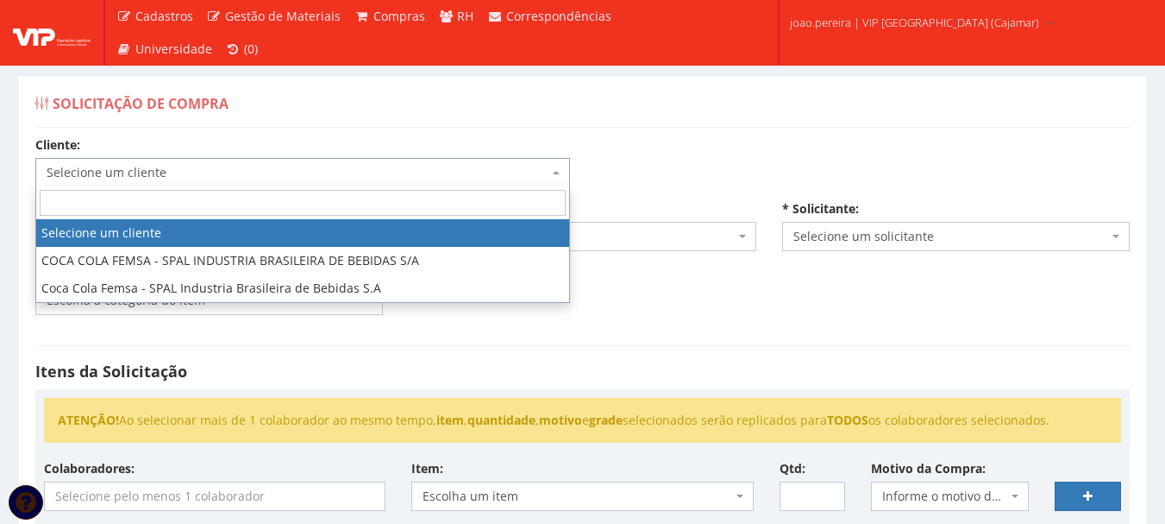
click at [557, 174] on span at bounding box center [557, 172] width 3 height 29
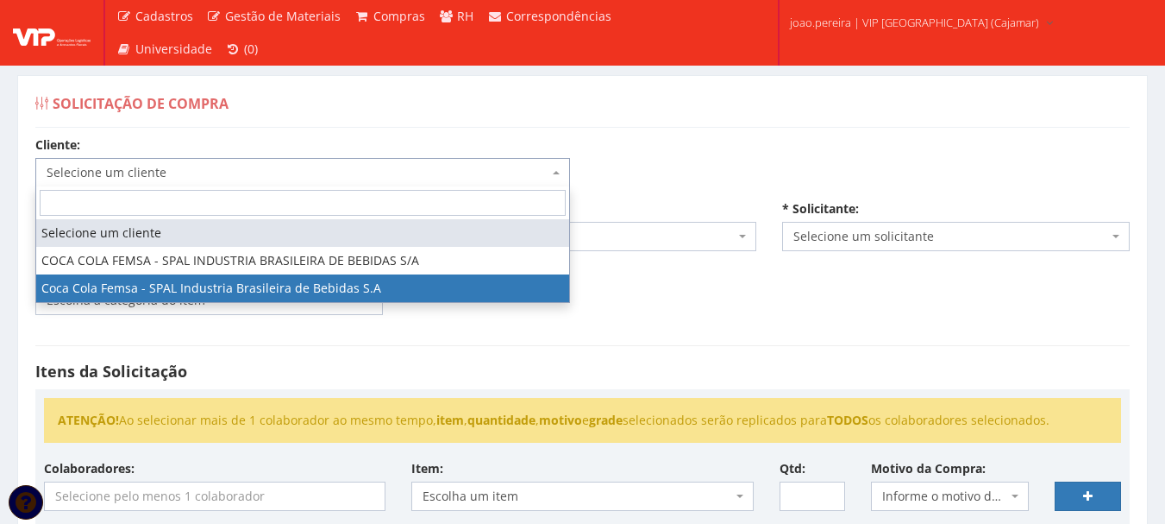
click at [692, 323] on div "Cliente: Selecione um cliente COCA COLA FEMSA - SPAL INDUSTRIA BRASILEIRA DE BE…" at bounding box center [582, 520] width 1121 height 768
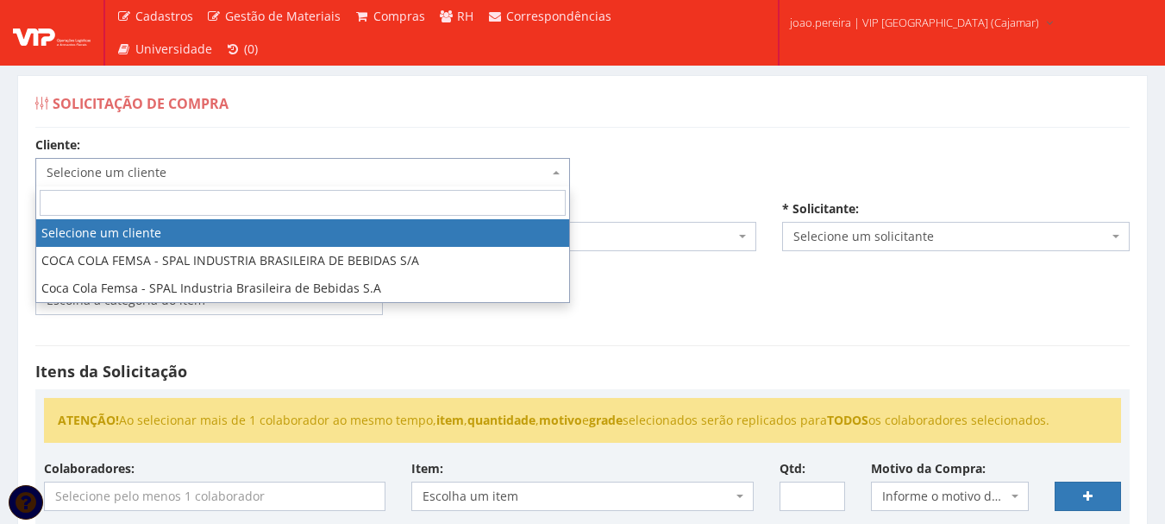
click at [562, 175] on span "Selecione um cliente" at bounding box center [302, 172] width 535 height 29
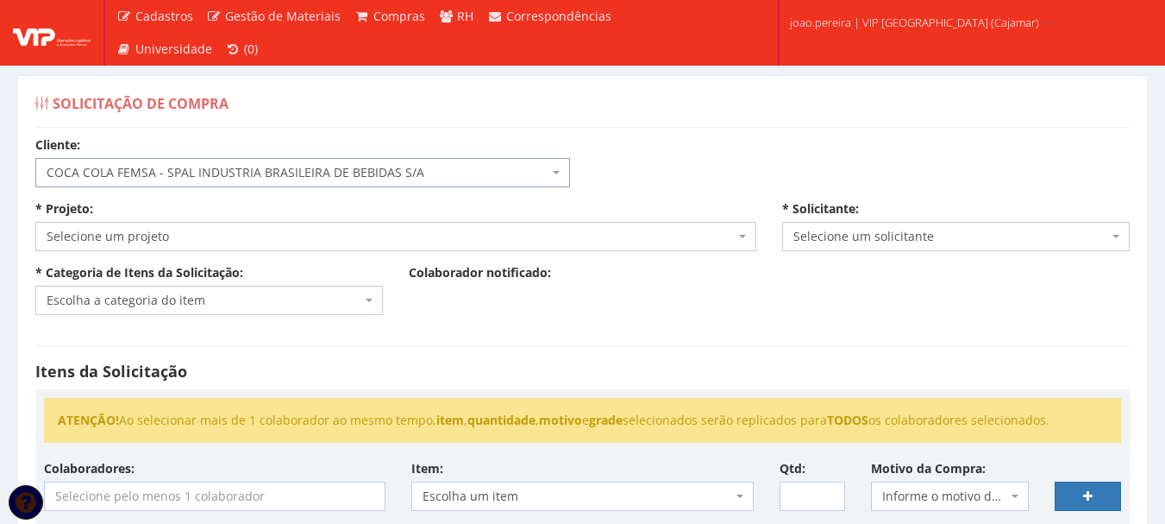
click at [705, 231] on span "Selecione um projeto" at bounding box center [391, 236] width 688 height 17
click at [544, 167] on span "COCA COLA FEMSA - SPAL INDUSTRIA BRASILEIRA DE BEBIDAS S/A" at bounding box center [298, 172] width 502 height 17
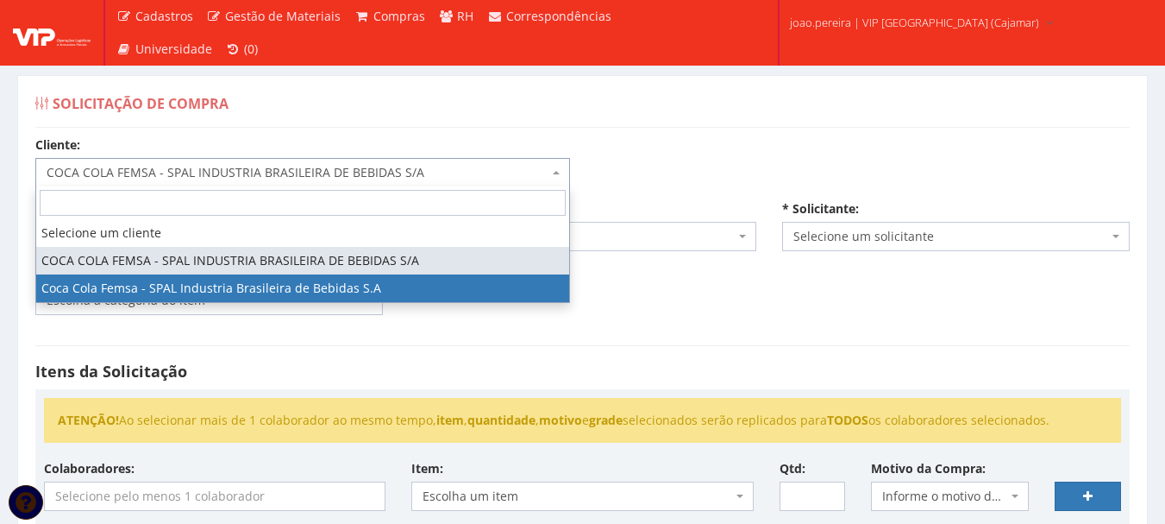
select select "51"
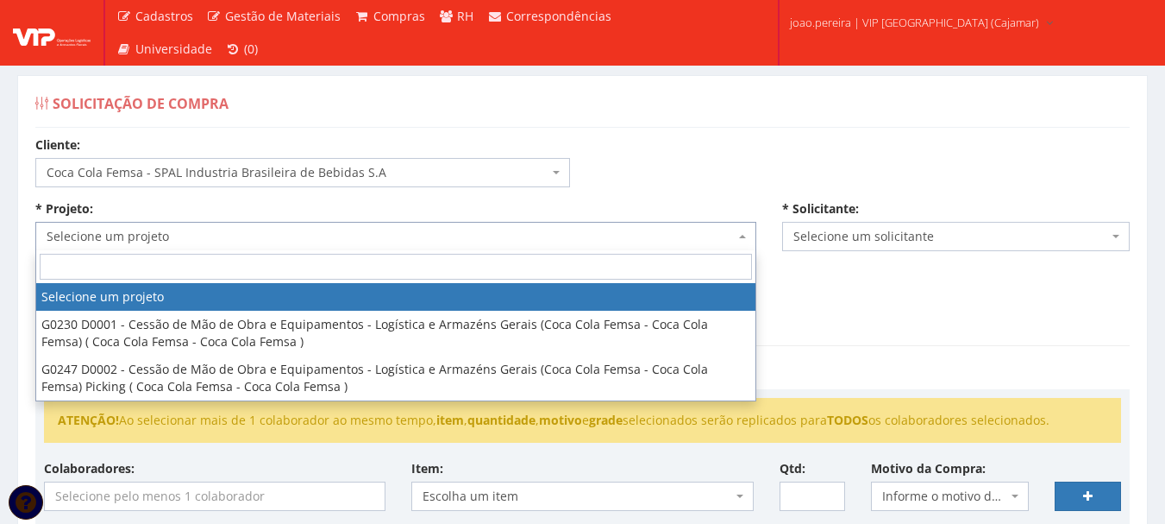
click at [745, 235] on b at bounding box center [742, 236] width 7 height 3
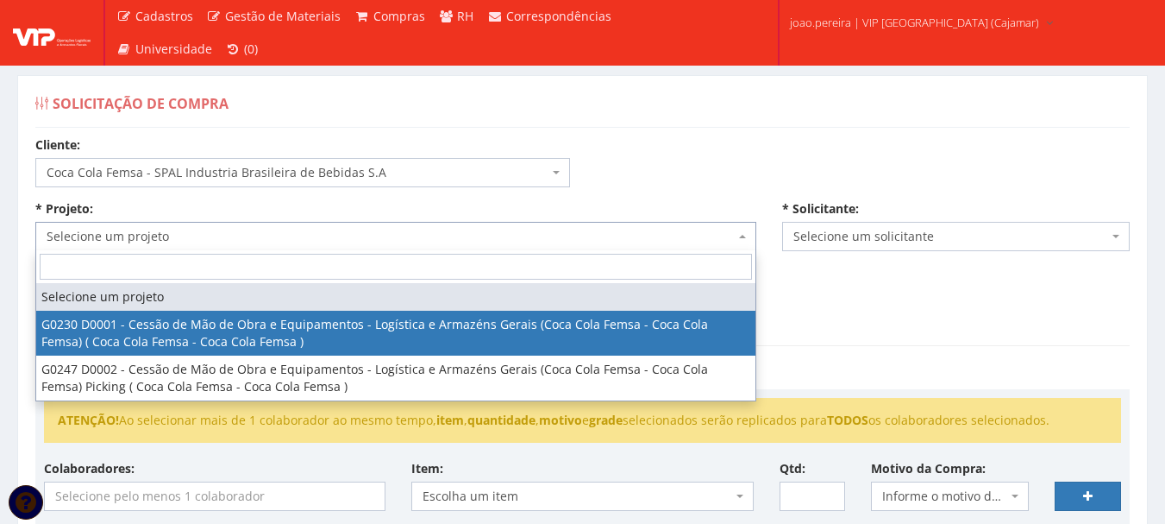
select select "230"
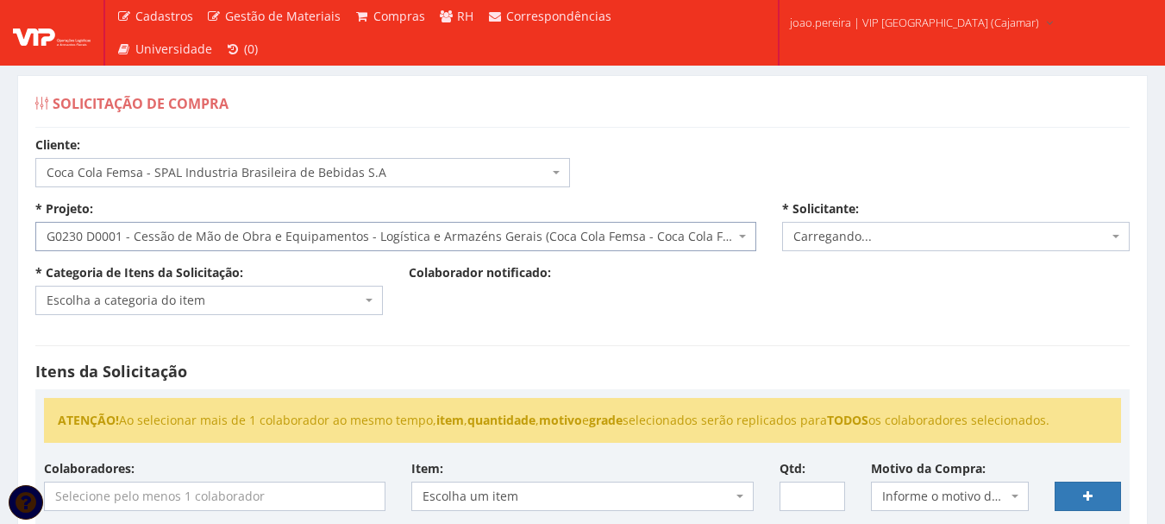
select select "4079"
click at [378, 299] on span "Escolha a categoria do item" at bounding box center [209, 300] width 348 height 29
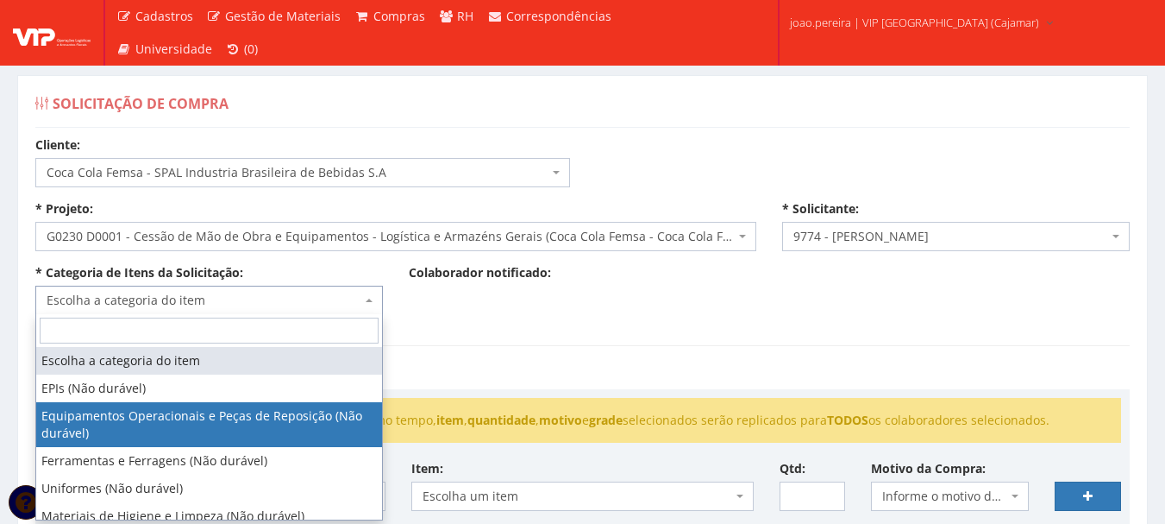
click at [438, 364] on h4 "Itens da Solicitação" at bounding box center [582, 371] width 1095 height 17
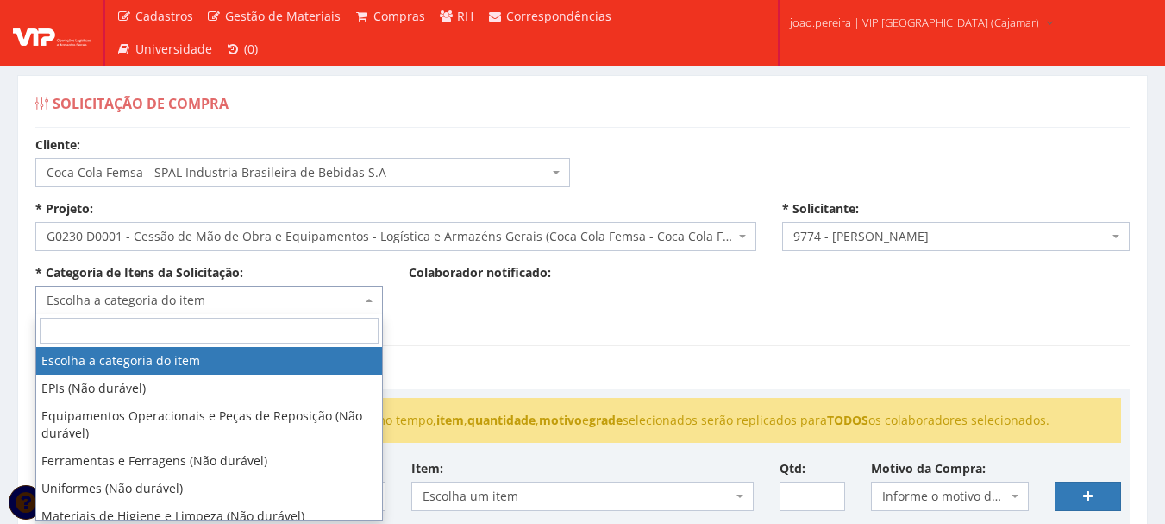
click at [308, 304] on span "Escolha a categoria do item" at bounding box center [204, 300] width 315 height 17
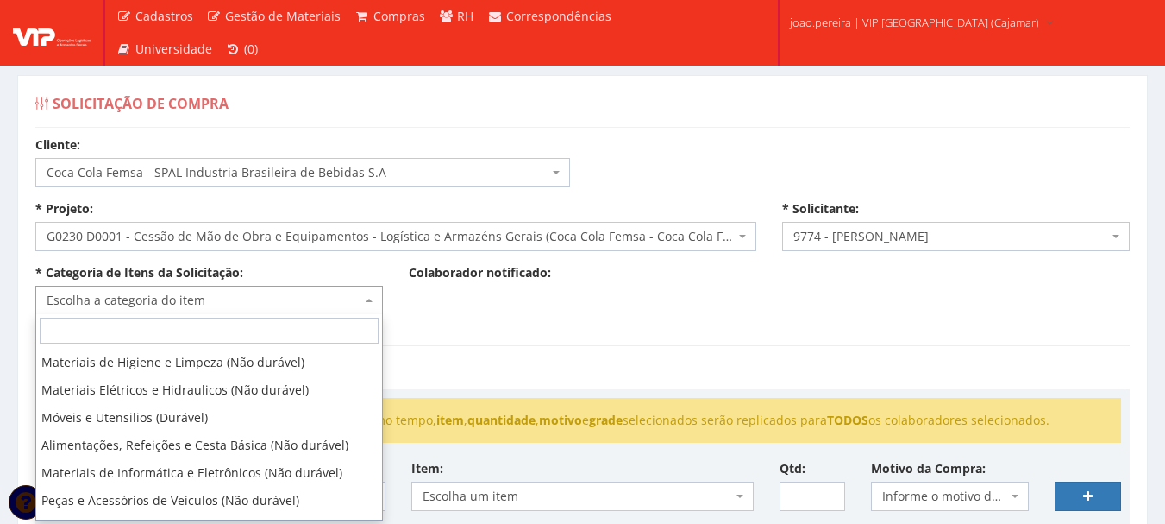
scroll to position [173, 0]
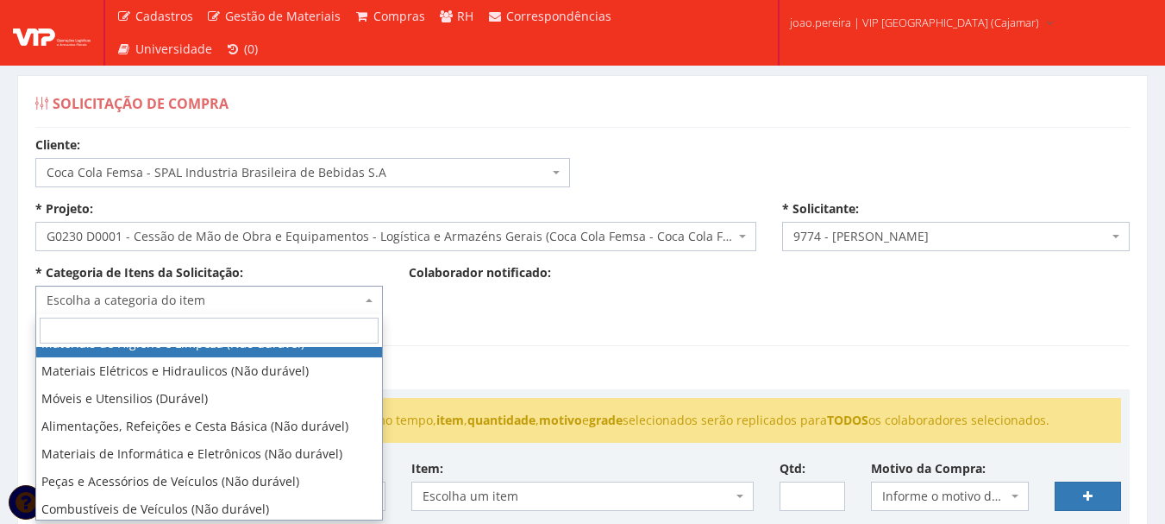
click at [155, 330] on input "search" at bounding box center [209, 330] width 339 height 26
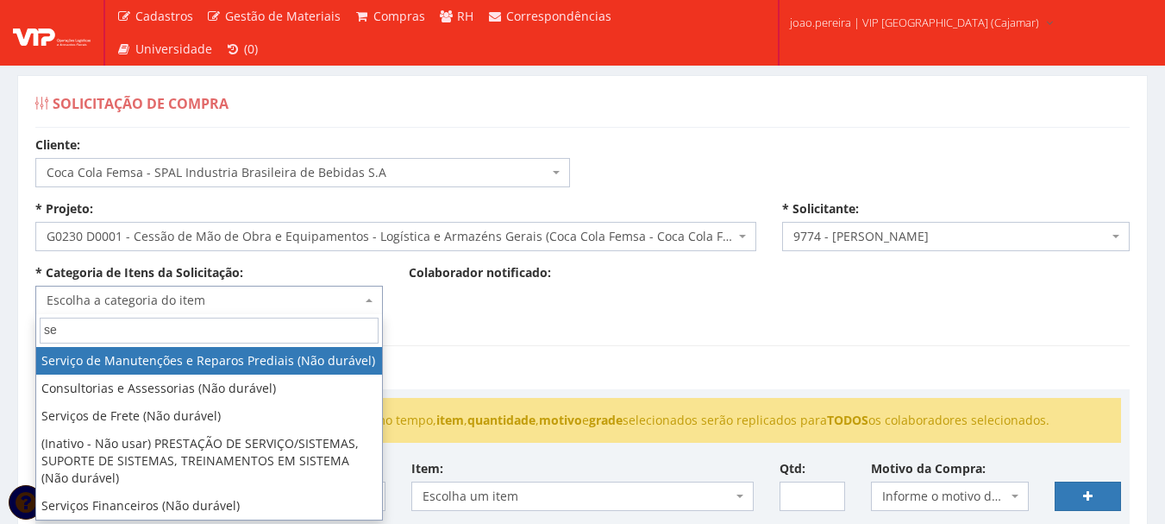
type input "s"
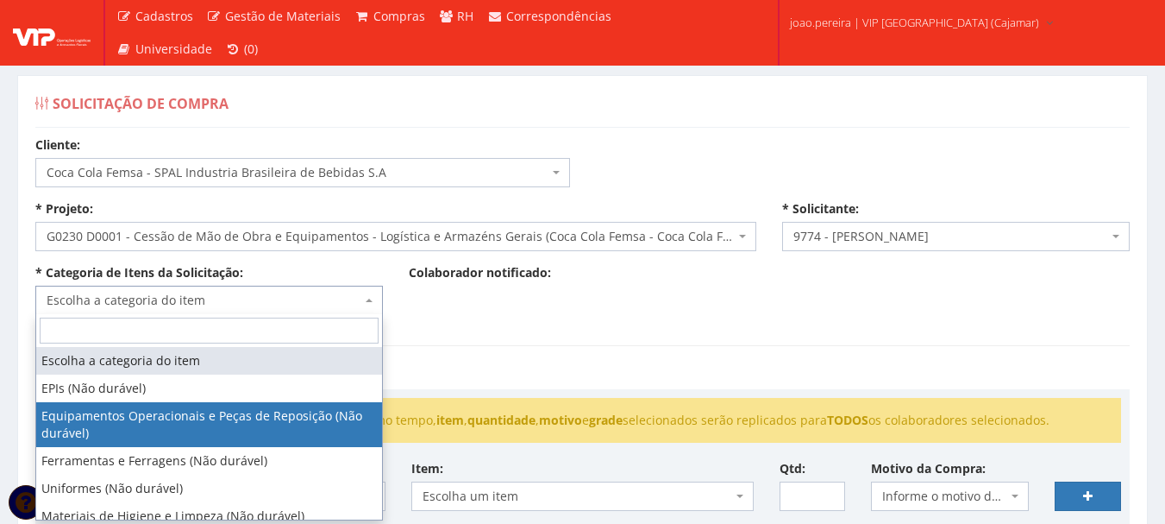
select select "2"
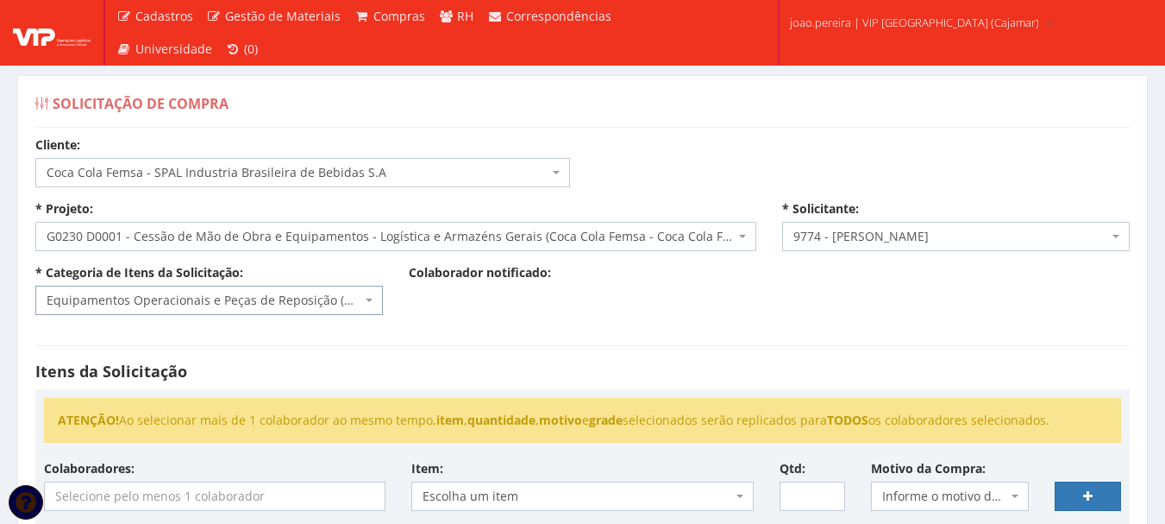
click at [839, 326] on div "Cliente: Selecione um cliente COCA COLA FEMSA - SPAL INDUSTRIA BRASILEIRA DE BE…" at bounding box center [582, 520] width 1121 height 768
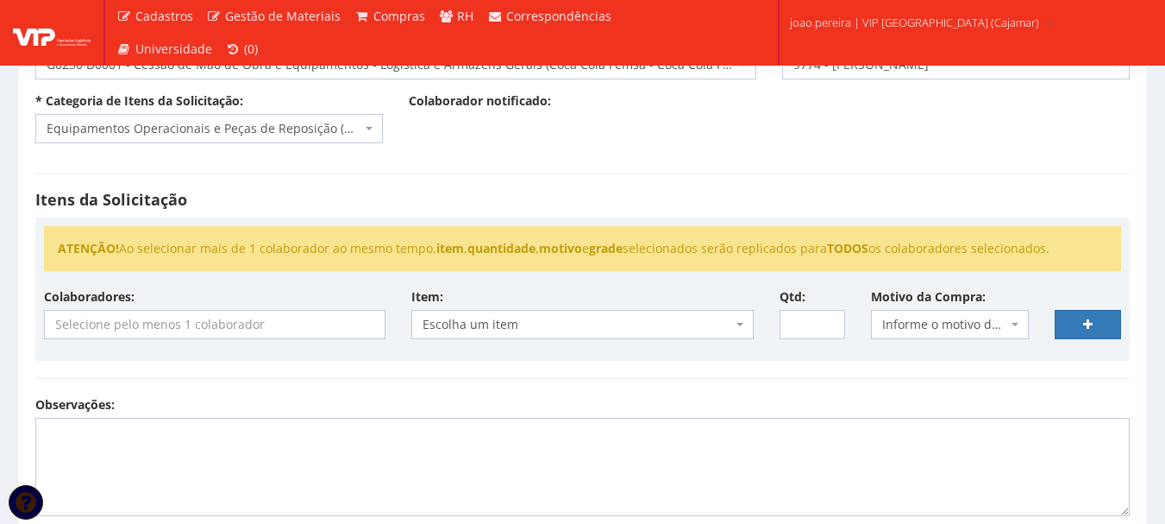
scroll to position [173, 0]
click at [368, 323] on input "search" at bounding box center [215, 324] width 340 height 28
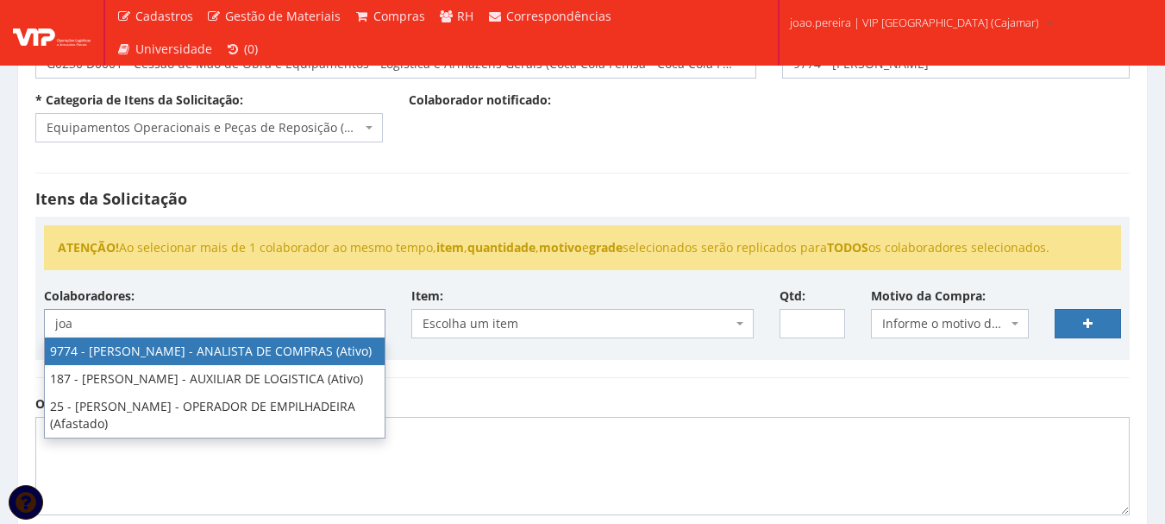
type input "joa"
select select "4079"
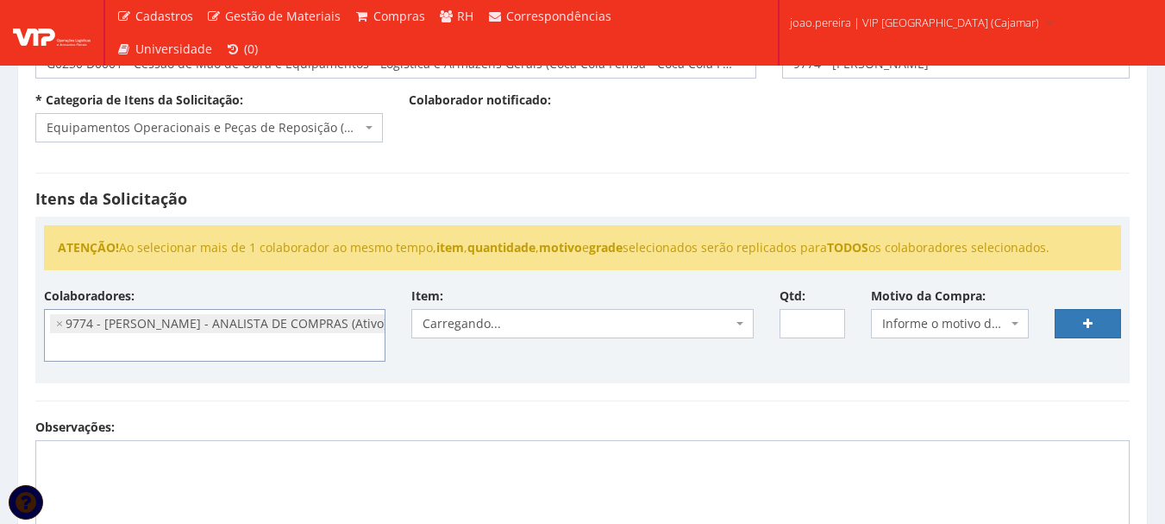
scroll to position [345, 0]
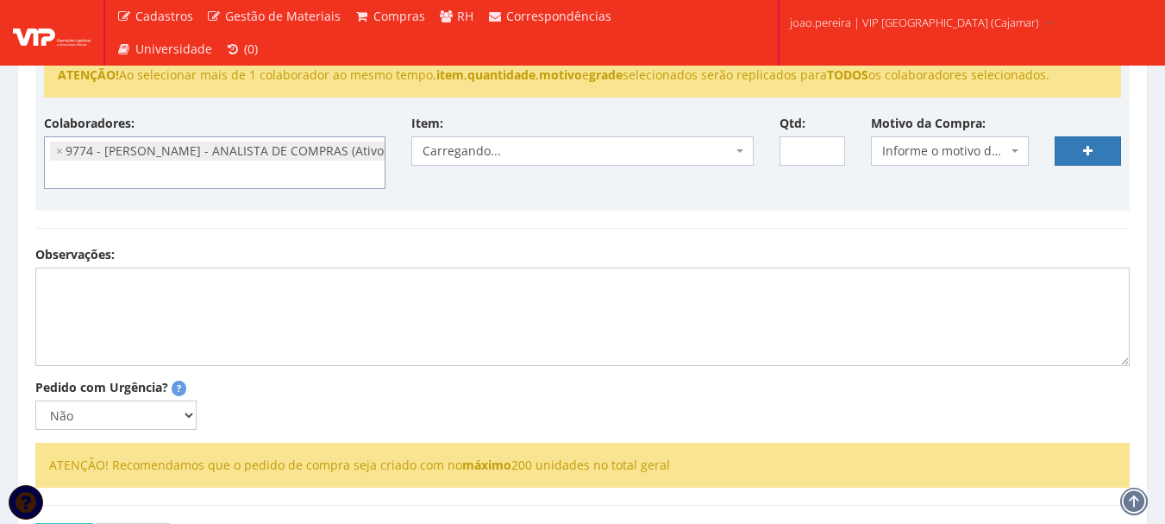
click at [493, 154] on span "Carregando..." at bounding box center [577, 150] width 309 height 17
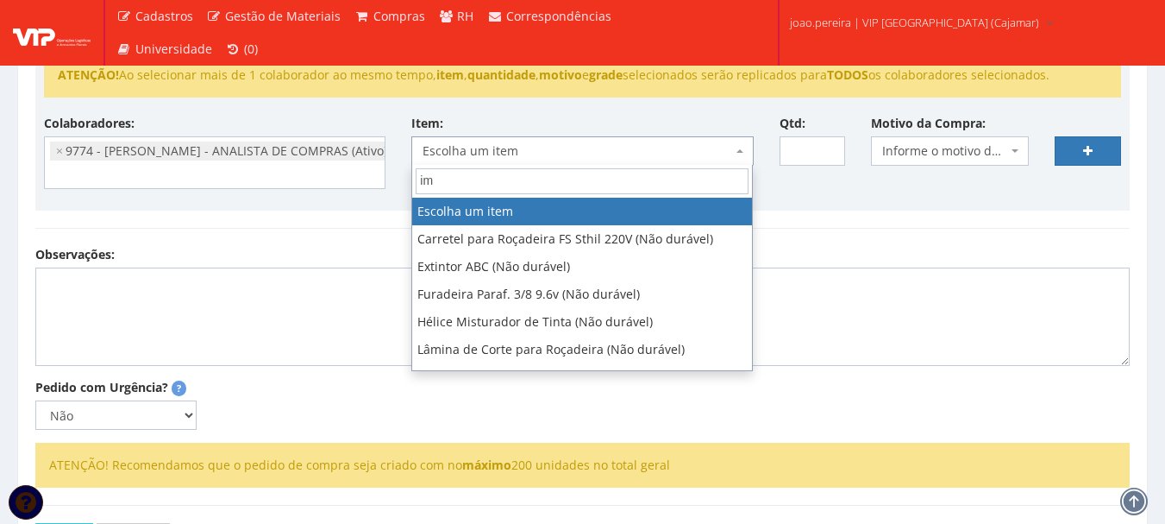
type input "i"
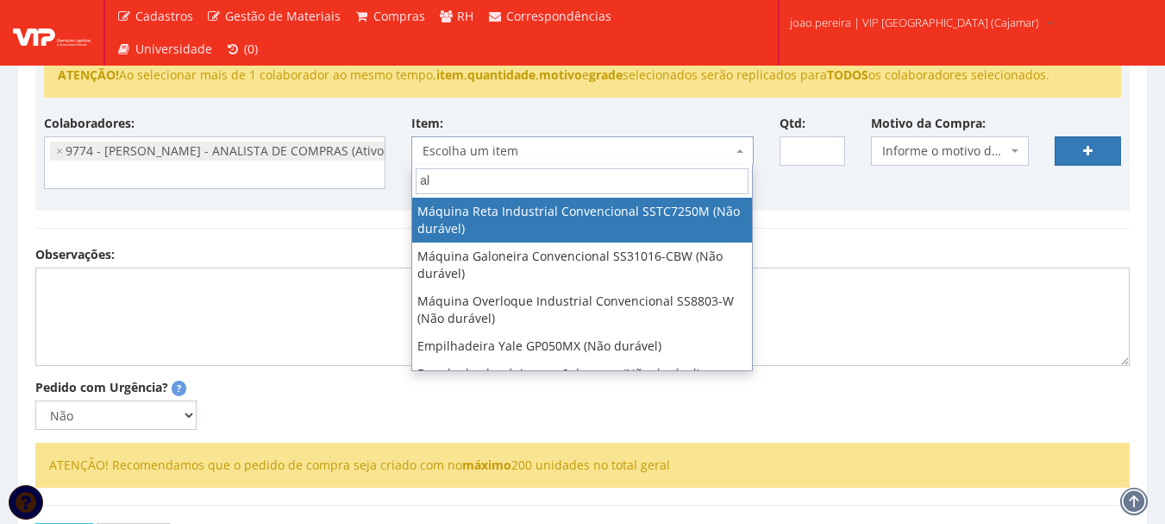
type input "a"
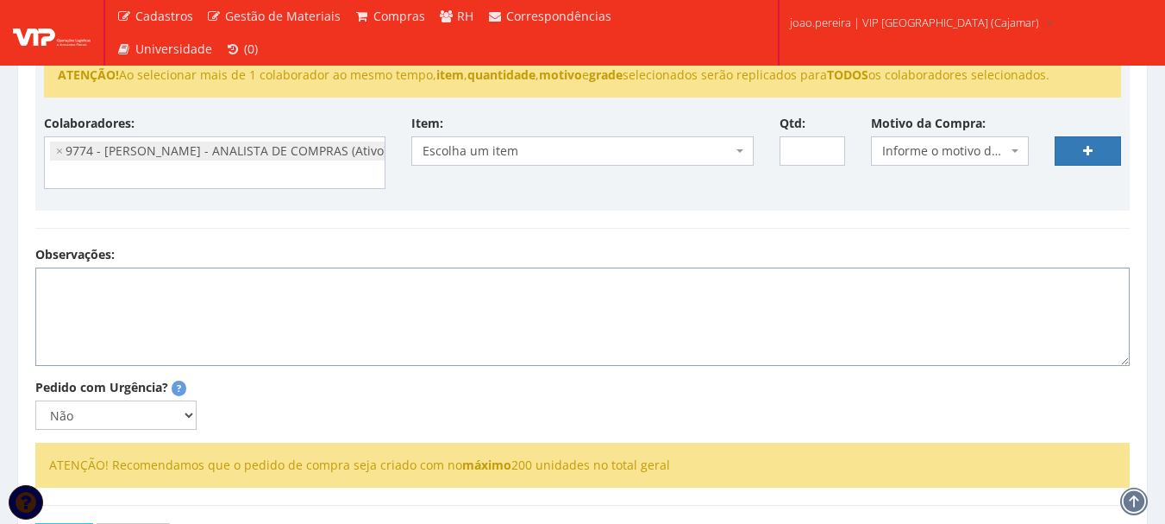
click at [831, 275] on textarea "Observações:" at bounding box center [582, 316] width 1095 height 98
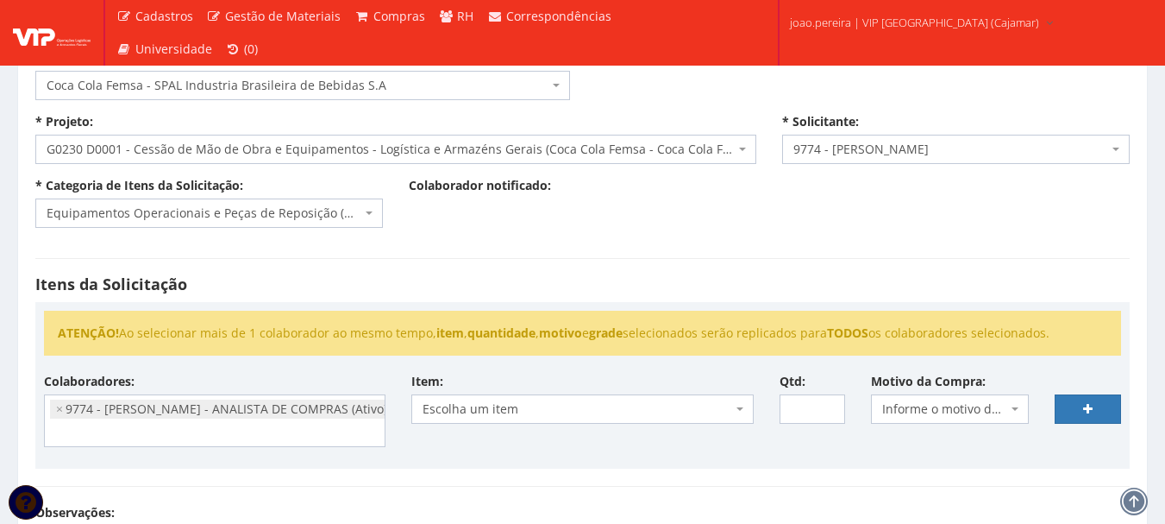
scroll to position [86, 0]
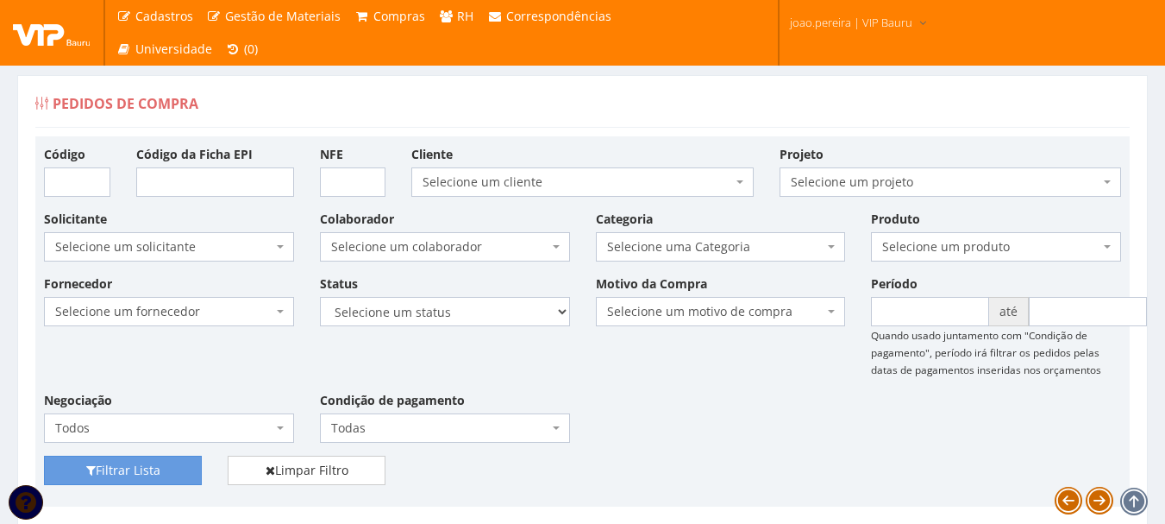
click at [694, 393] on div "Fornecedor Selecione um fornecedor ******** ******** 1000 MARCAS BRASIL 123 MIL…" at bounding box center [582, 364] width 1103 height 181
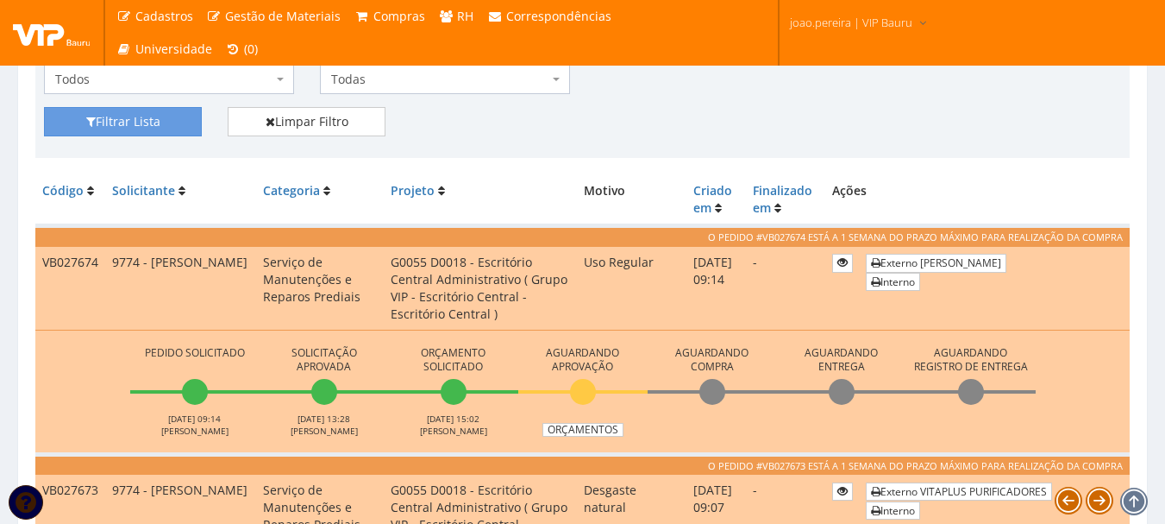
scroll to position [345, 0]
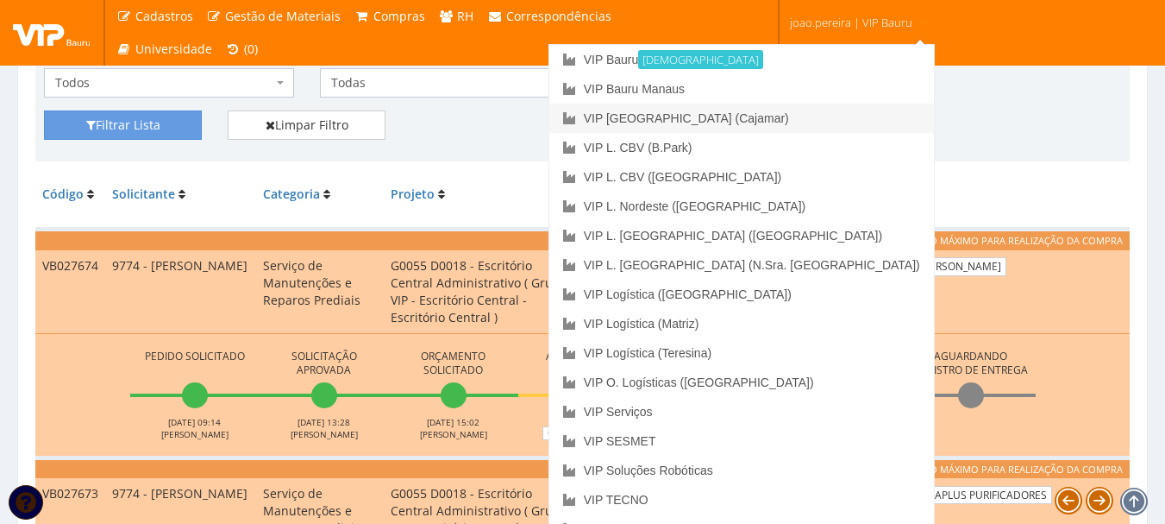
click at [816, 118] on link "VIP [GEOGRAPHIC_DATA] (Cajamar)" at bounding box center [741, 118] width 385 height 29
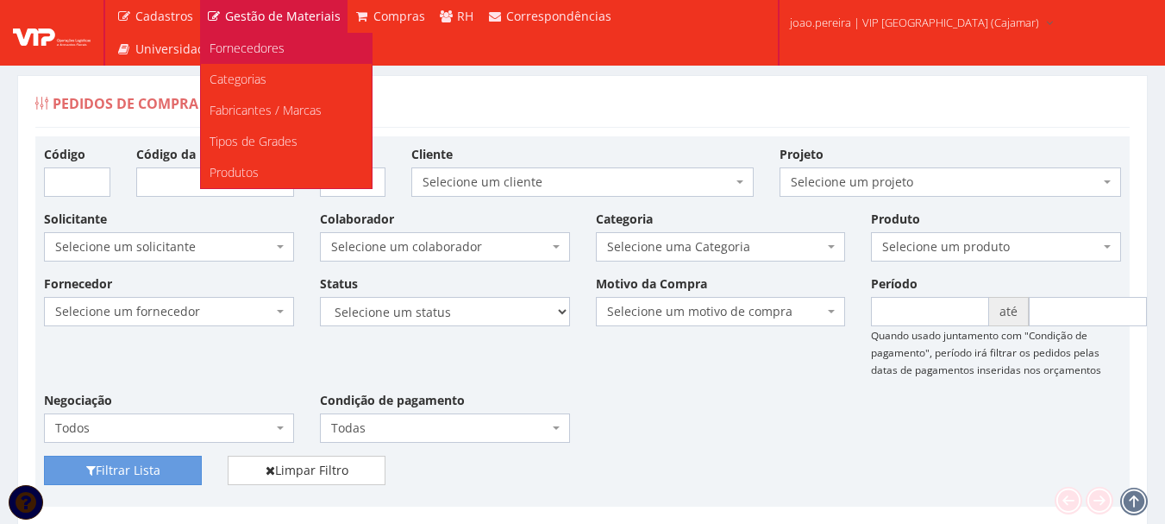
click at [244, 52] on span "Fornecedores" at bounding box center [247, 48] width 75 height 16
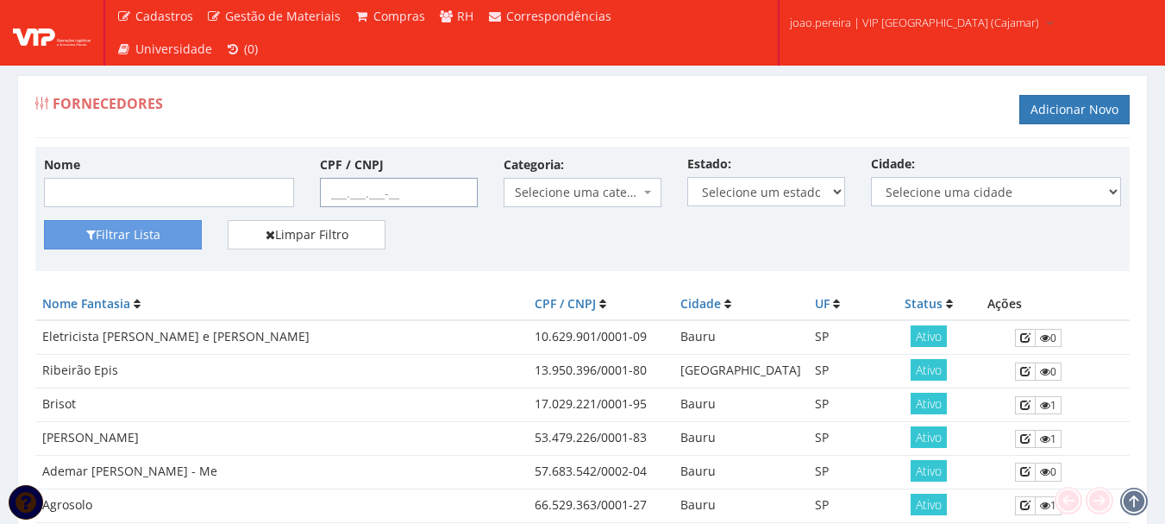
click at [327, 190] on input "CPF / CNPJ" at bounding box center [399, 192] width 158 height 29
paste input "49.603.440/0001-22"
type input "49.603.440/0001-22"
click at [44, 220] on button "Filtrar Lista" at bounding box center [123, 234] width 158 height 29
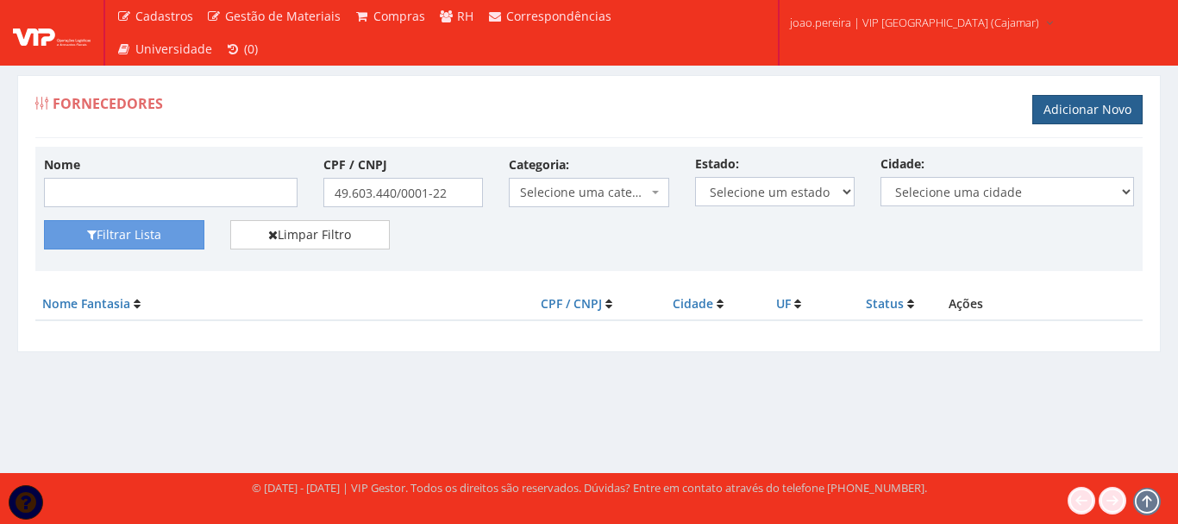
click at [1101, 110] on link "Adicionar Novo" at bounding box center [1088, 109] width 110 height 29
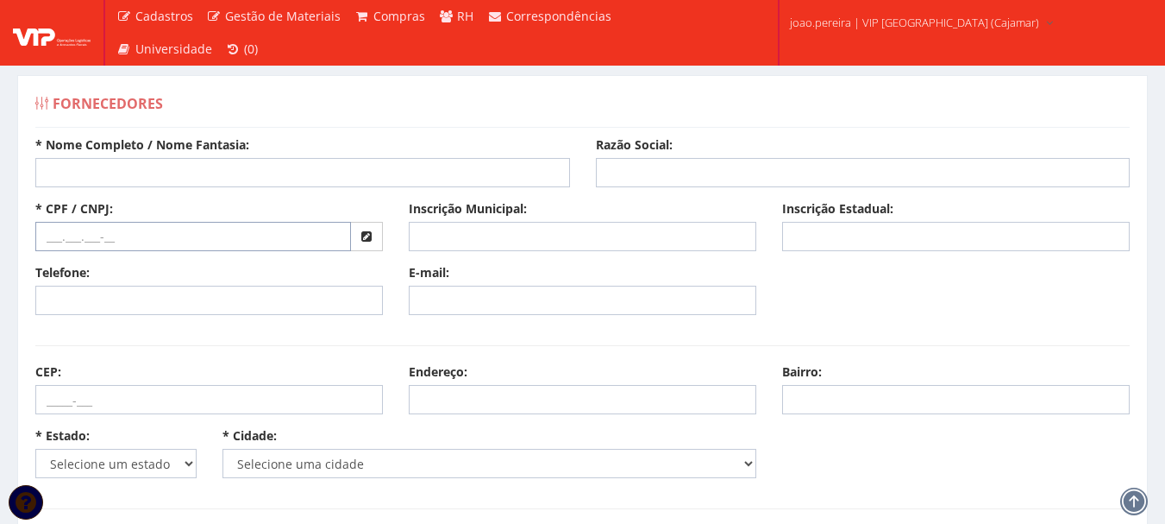
drag, startPoint x: 44, startPoint y: 246, endPoint x: 95, endPoint y: 245, distance: 50.9
click at [46, 246] on input "text" at bounding box center [193, 236] width 316 height 29
paste input "49.603.440/0001-22"
type input "49.603.440/0001-22"
click at [182, 182] on input "* Nome Completo / Nome Fantasia:" at bounding box center [302, 172] width 535 height 29
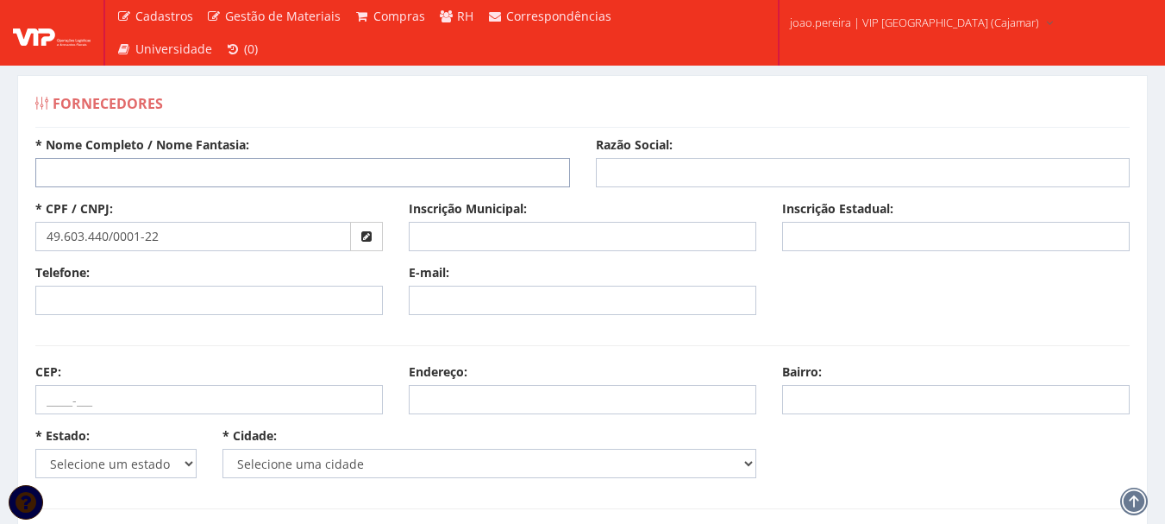
paste input "3Vs Printer LTDA"
type input "3Vs Printer LTDA"
click at [718, 177] on input "Razão Social:" at bounding box center [863, 172] width 535 height 29
paste input "3Vs Printer LTDA"
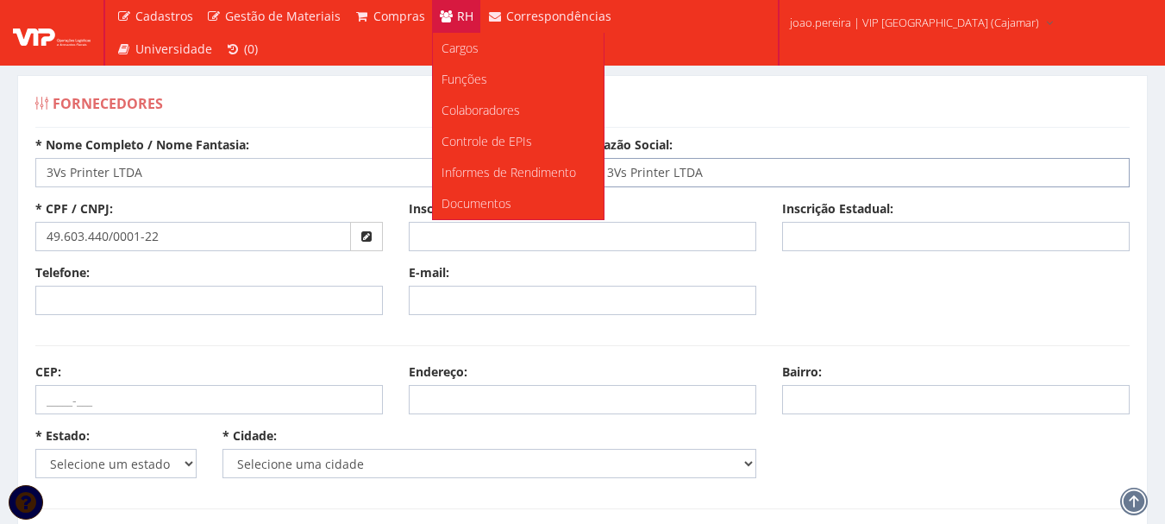
type input "3Vs Printer LTDA"
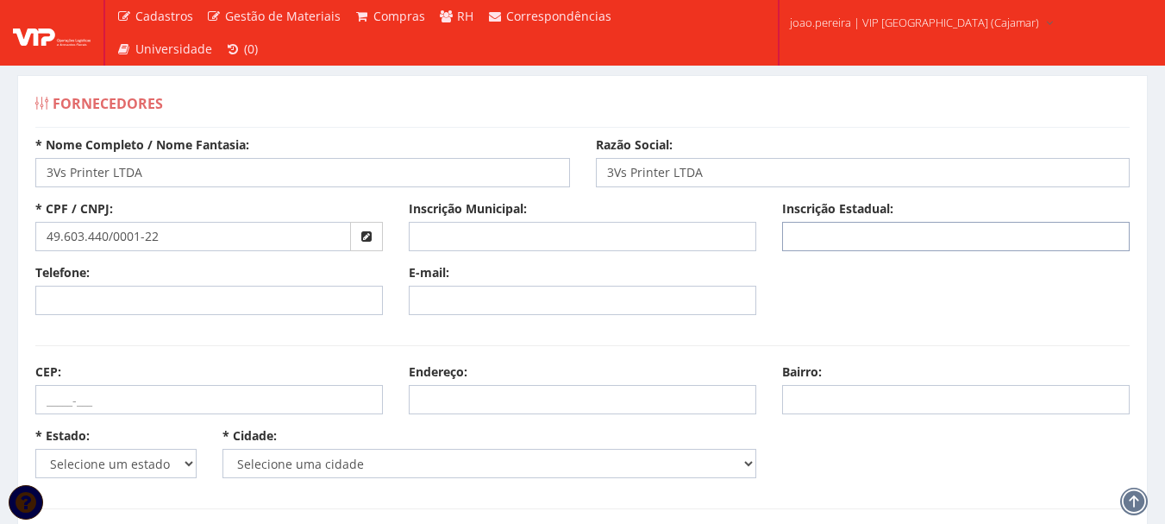
click at [832, 233] on input "Inscrição Estadual:" at bounding box center [956, 236] width 348 height 29
paste input "241.188.520.110"
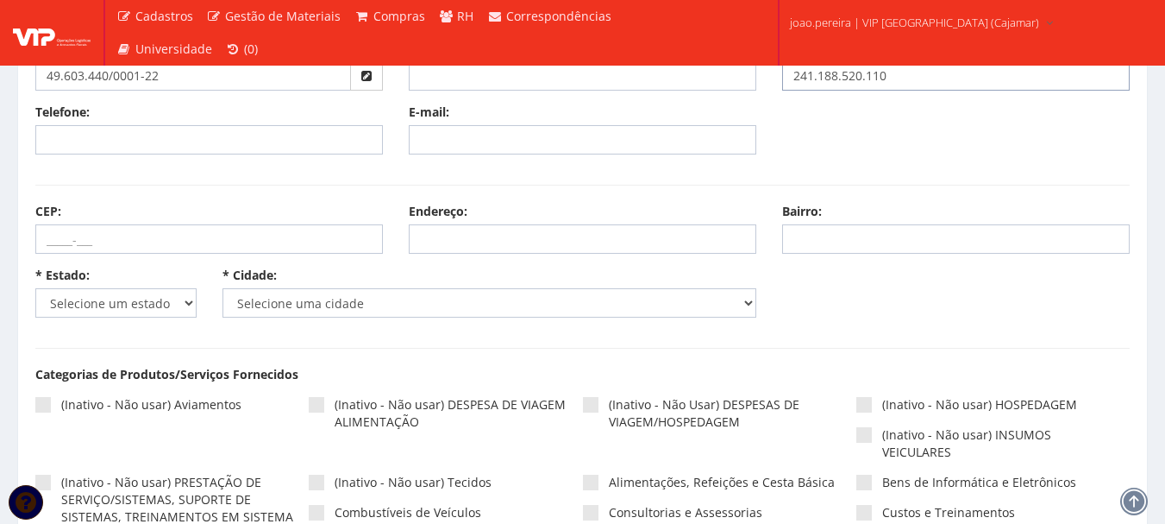
scroll to position [173, 0]
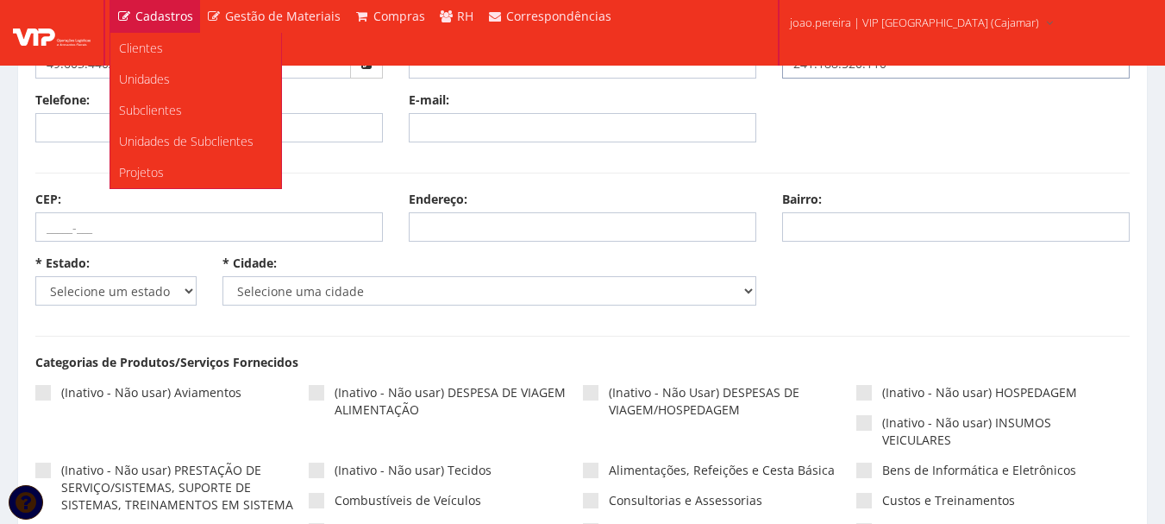
type input "241.188.520.110"
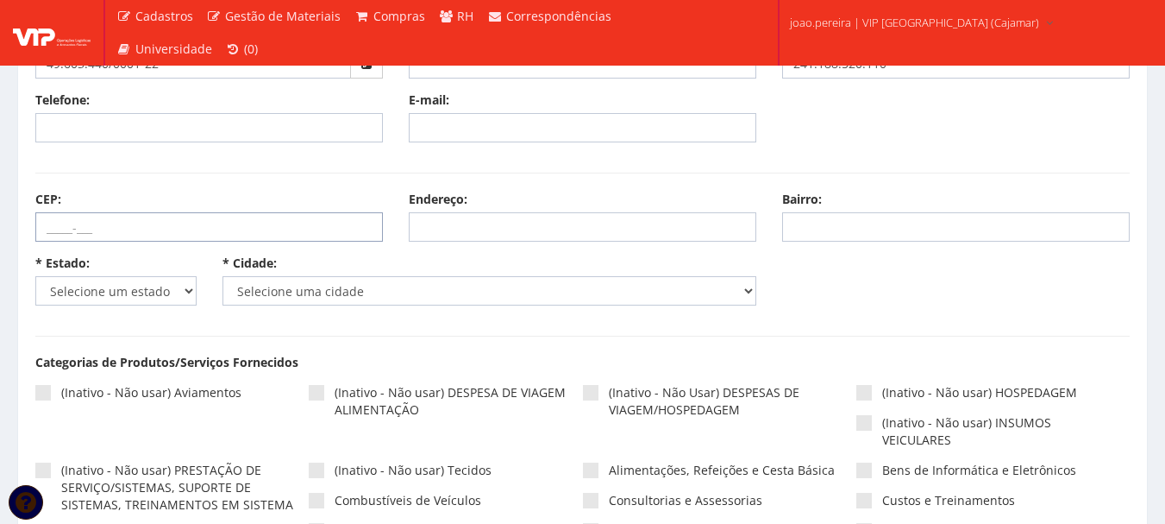
click at [55, 231] on input "CEP:" at bounding box center [209, 226] width 348 height 29
paste input "07786-565"
click at [207, 238] on input "07786-565" at bounding box center [209, 226] width 348 height 29
type input "07786-565"
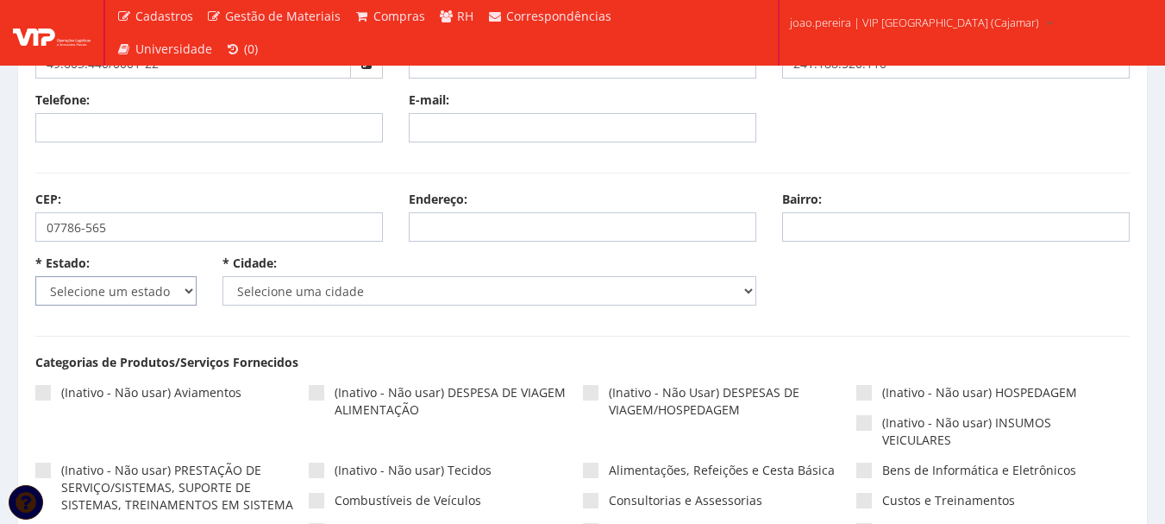
click at [182, 296] on select "Selecione um estado AC AL AM AP BA Cacheu CE DF ES GO MA MG MS MT PA PB PE PI P…" at bounding box center [115, 290] width 161 height 29
select select "25"
click at [35, 276] on select "Selecione um estado AC AL AM AP BA Cacheu CE DF ES GO MA MG MS MT PA PB PE PI P…" at bounding box center [115, 290] width 161 height 29
click at [392, 289] on select "Selecione uma cidade" at bounding box center [490, 290] width 535 height 29
click at [341, 293] on select "Selecione uma cidade Adamantina Adolfo [GEOGRAPHIC_DATA] Águas de Lindóia Águas…" at bounding box center [490, 290] width 535 height 29
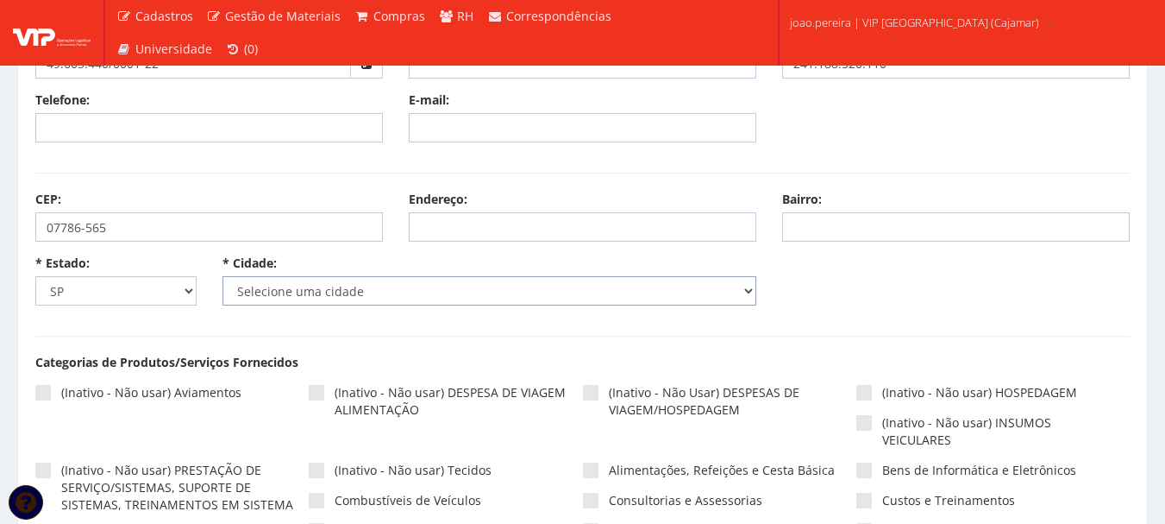
select select "4809"
click at [223, 276] on select "Selecione uma cidade Adamantina Adolfo [GEOGRAPHIC_DATA] Águas de Lindóia Águas…" at bounding box center [490, 290] width 535 height 29
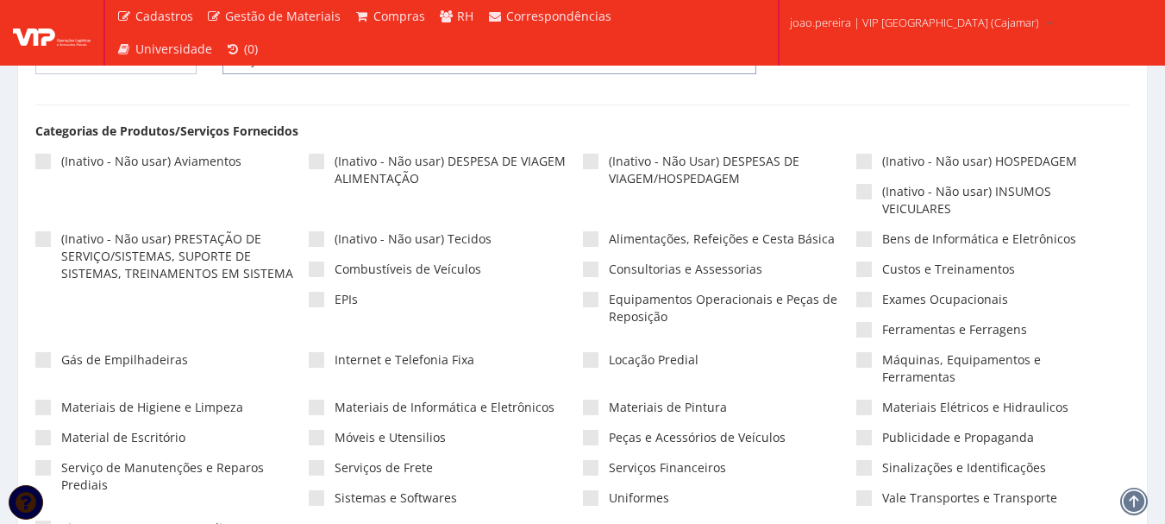
scroll to position [518, 0]
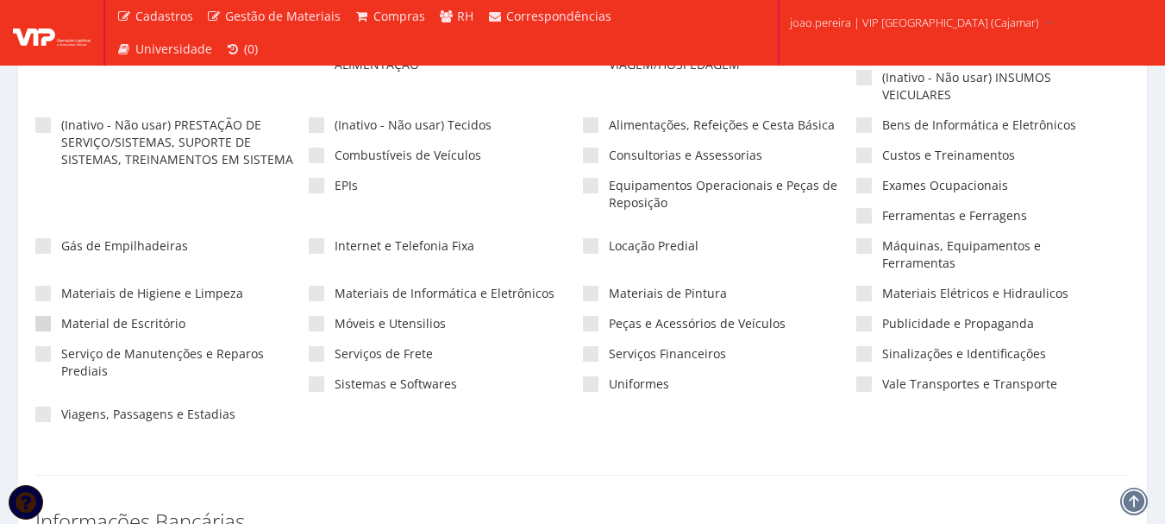
click at [43, 316] on span at bounding box center [43, 324] width 16 height 16
click at [61, 318] on input"] "Material de Escritório" at bounding box center [66, 323] width 11 height 11
checkbox input"] "true"
click at [44, 346] on span at bounding box center [43, 354] width 16 height 16
click at [61, 348] on input"] "Serviço de Manutenções e Reparos Prediais" at bounding box center [66, 353] width 11 height 11
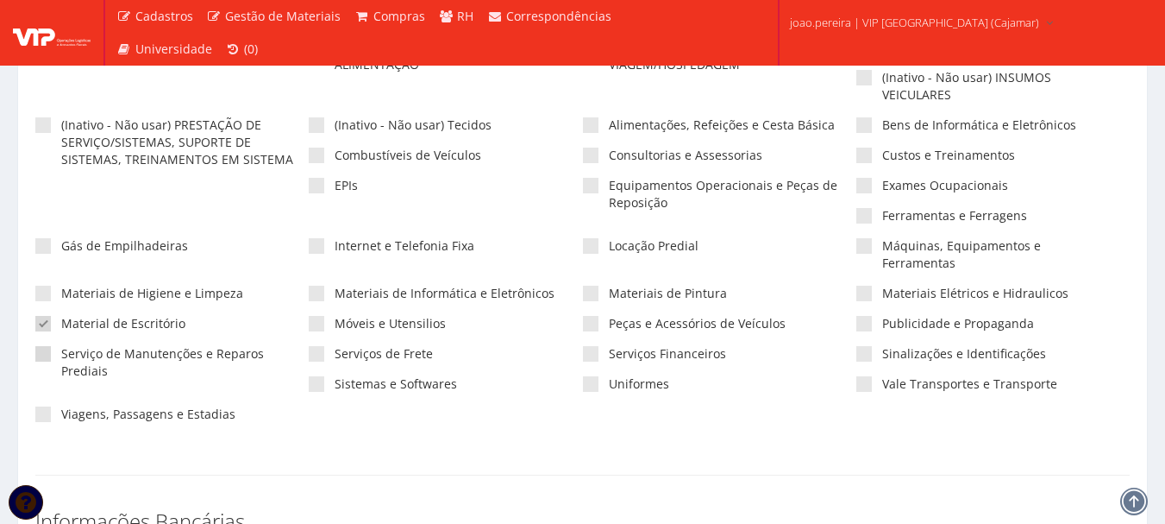
checkbox input"] "true"
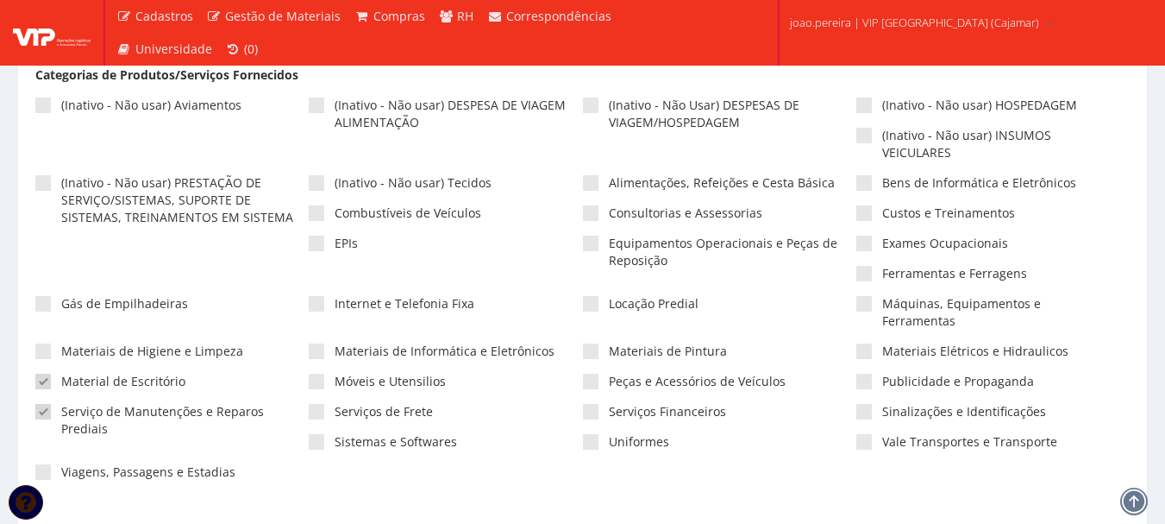
scroll to position [431, 0]
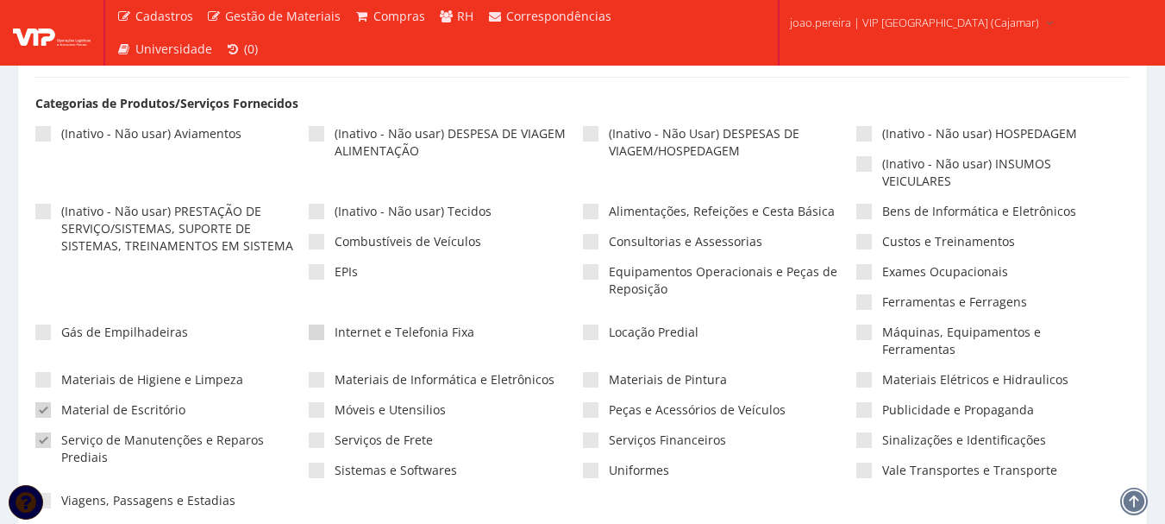
click at [318, 331] on span at bounding box center [317, 332] width 16 height 16
click at [335, 331] on input"] "Internet e Telefonia Fixa" at bounding box center [340, 332] width 11 height 11
checkbox input"] "true"
click at [322, 372] on span at bounding box center [317, 380] width 16 height 16
click at [335, 374] on input"] "Materiais de Informática e Eletrônicos" at bounding box center [340, 379] width 11 height 11
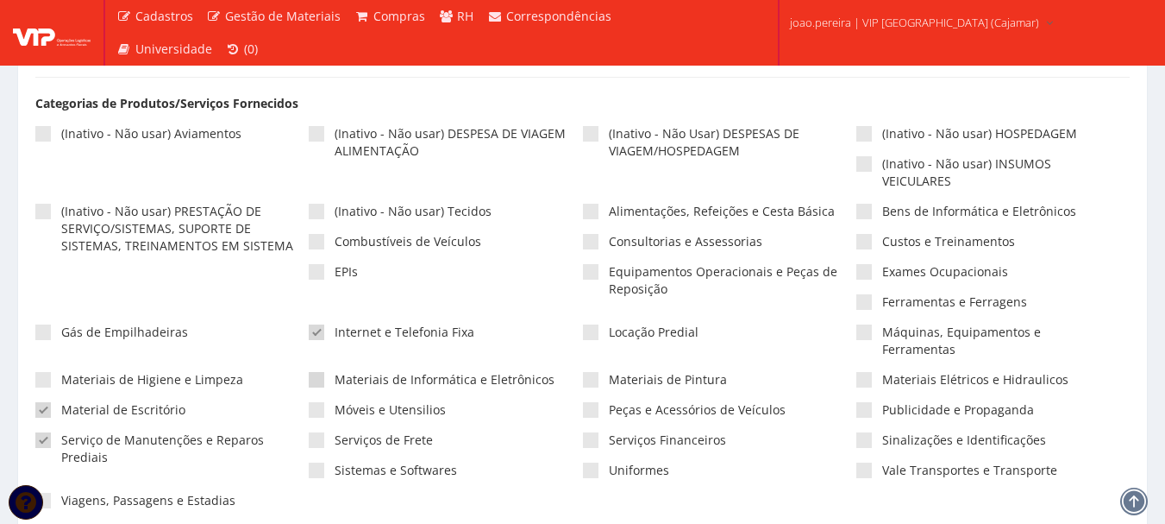
checkbox input"] "true"
click at [311, 462] on span at bounding box center [317, 470] width 16 height 16
click at [335, 465] on input"] "Sistemas e Softwares" at bounding box center [340, 470] width 11 height 11
checkbox input"] "true"
click at [594, 274] on span at bounding box center [591, 272] width 16 height 16
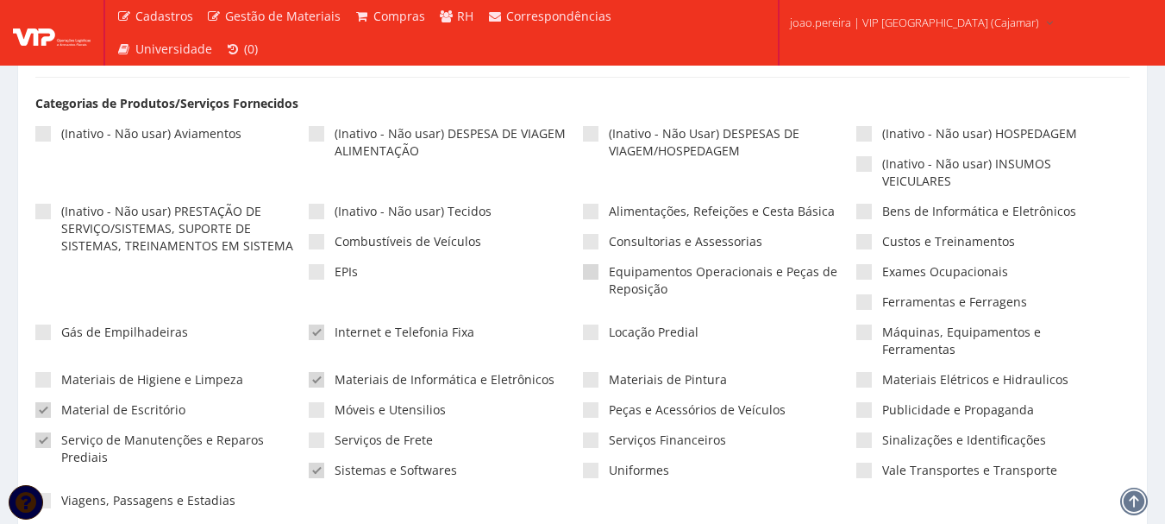
click at [609, 274] on input"] "Equipamentos Operacionais e Peças de Reposição" at bounding box center [614, 272] width 11 height 11
checkbox input"] "true"
